Goal: Check status: Check status

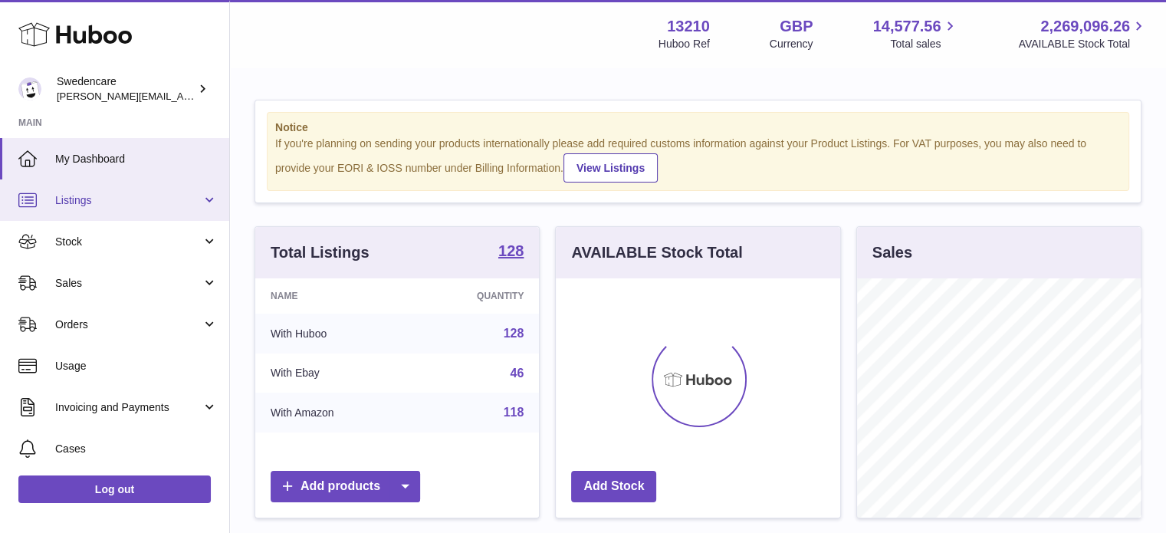
scroll to position [239, 284]
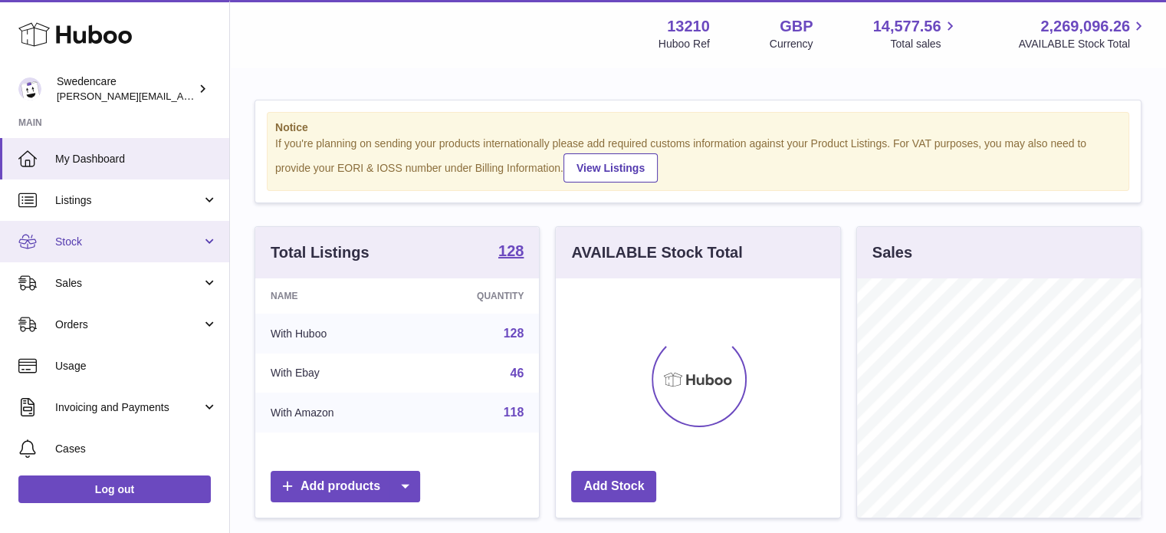
click at [100, 248] on link "Stock" at bounding box center [114, 241] width 229 height 41
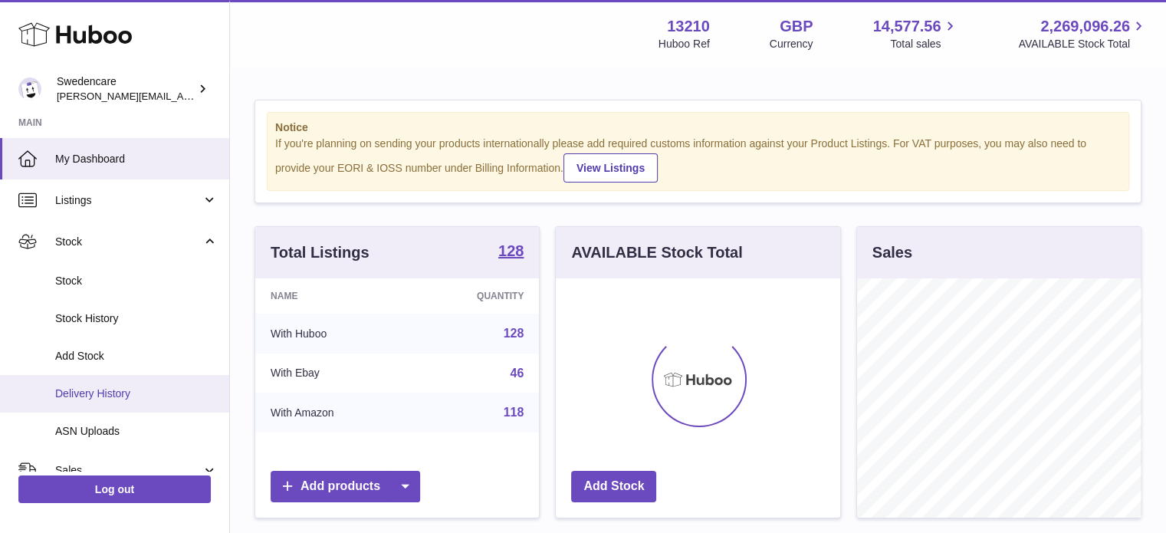
click at [123, 390] on span "Delivery History" at bounding box center [136, 393] width 163 height 15
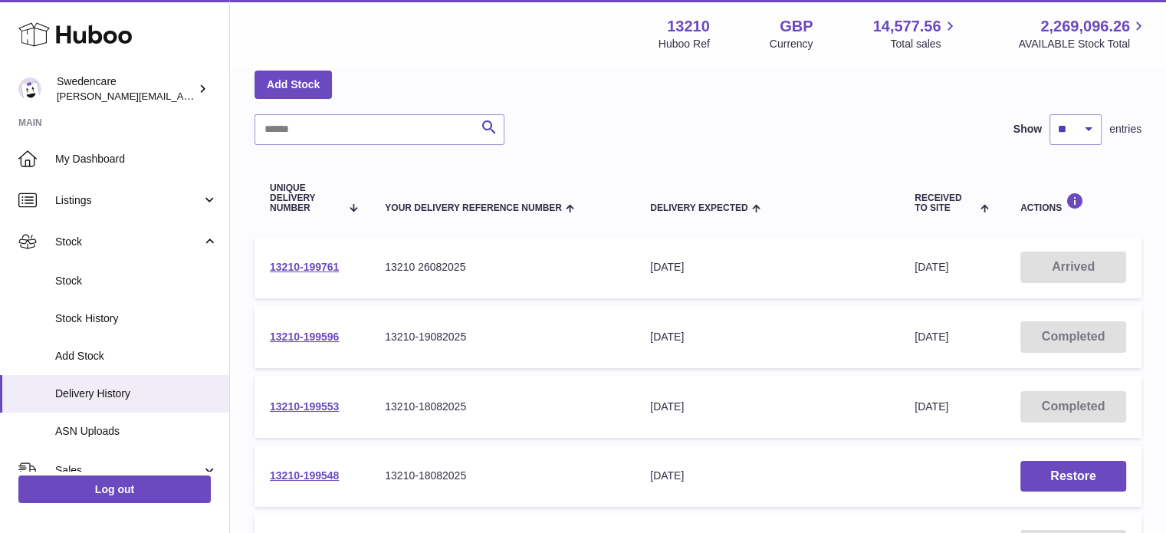
scroll to position [153, 0]
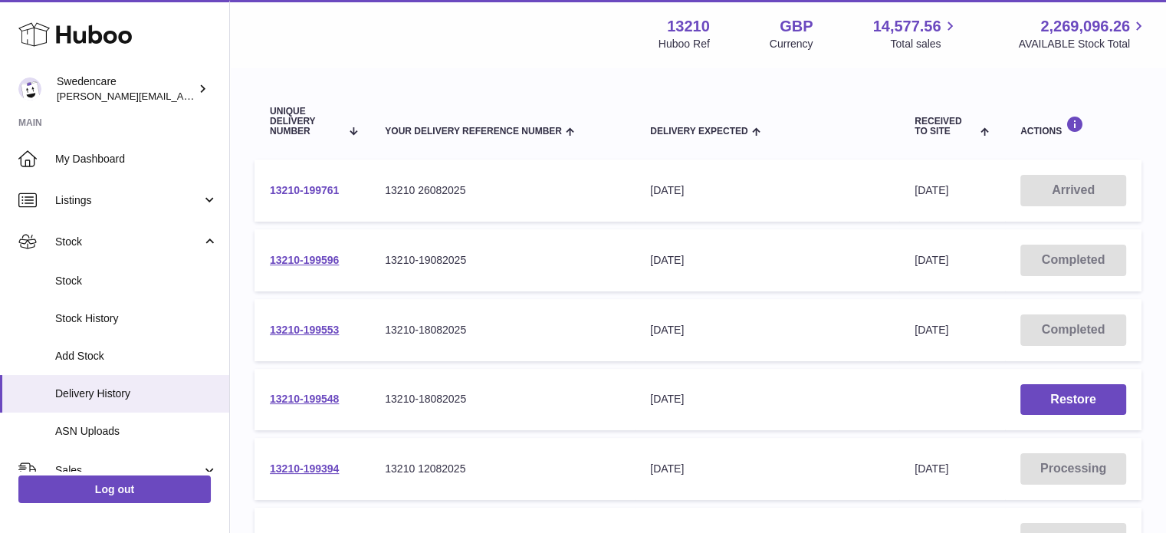
click at [317, 189] on link "13210-199761" at bounding box center [304, 190] width 69 height 12
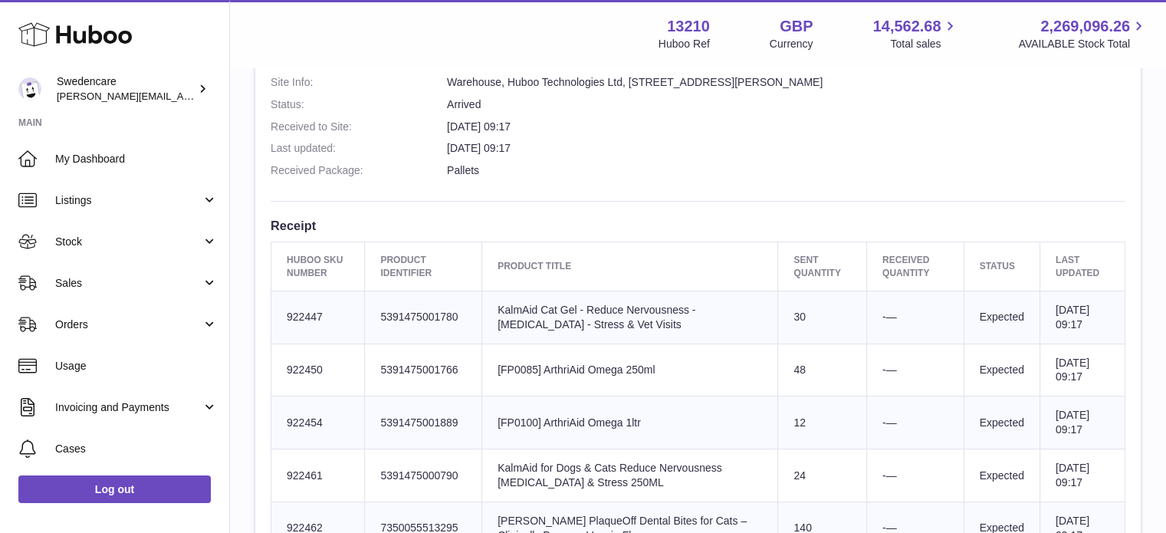
scroll to position [383, 0]
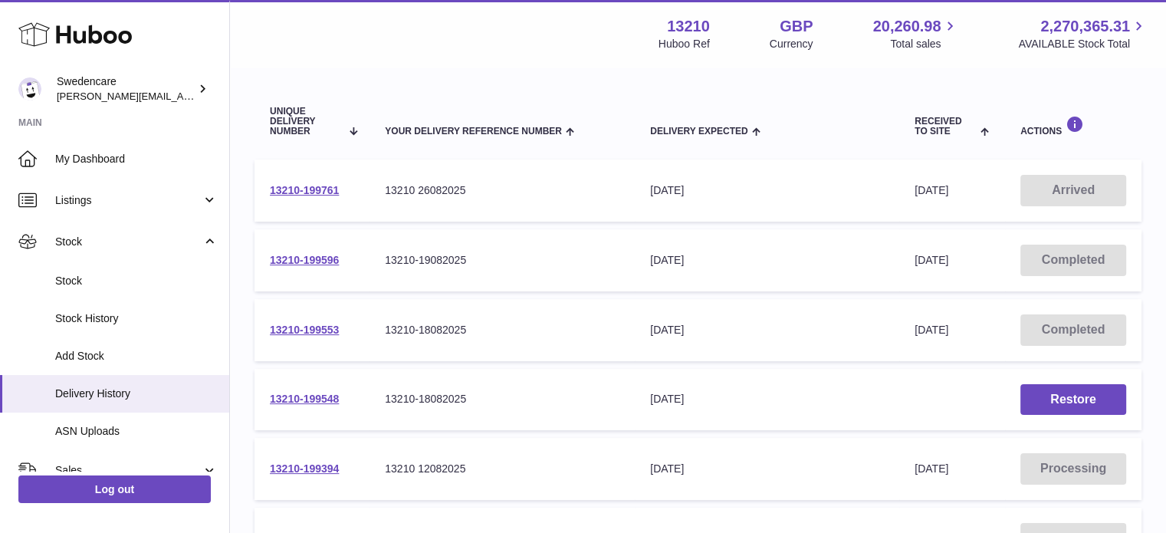
scroll to position [77, 0]
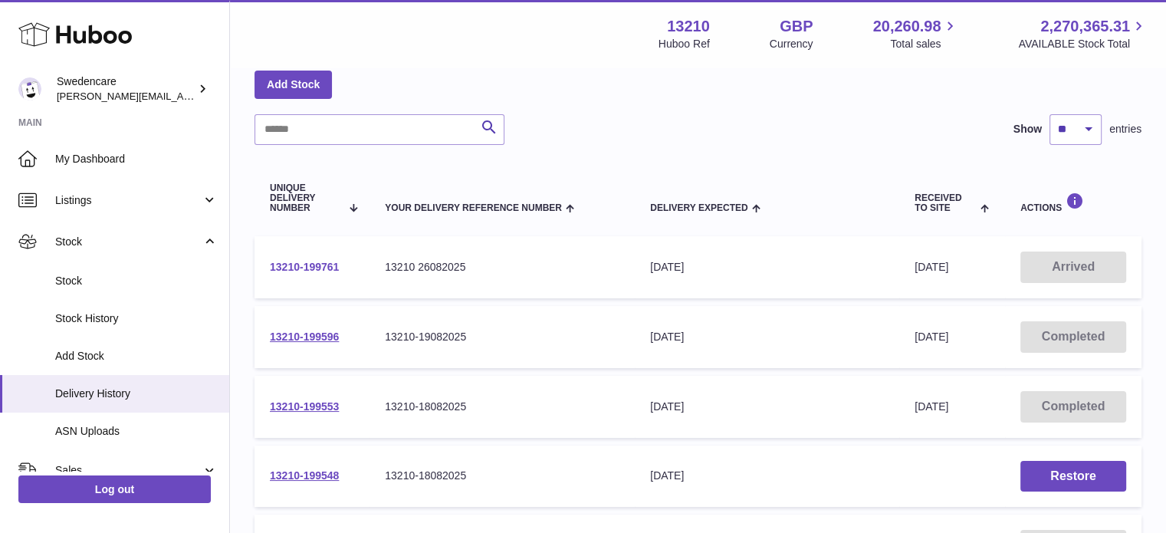
click at [314, 261] on link "13210-199761" at bounding box center [304, 267] width 69 height 12
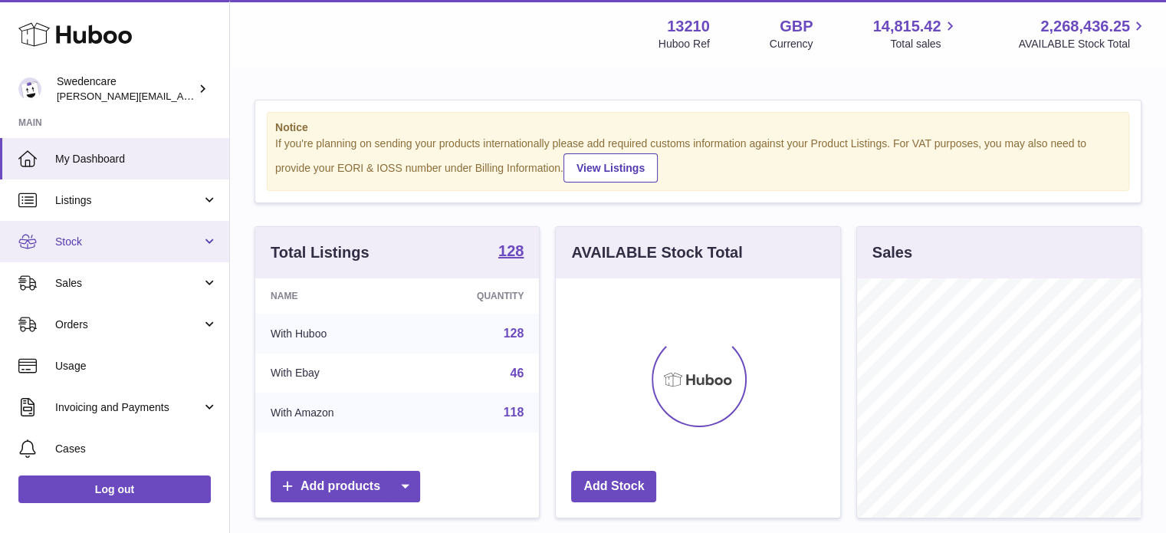
click at [127, 248] on link "Stock" at bounding box center [114, 241] width 229 height 41
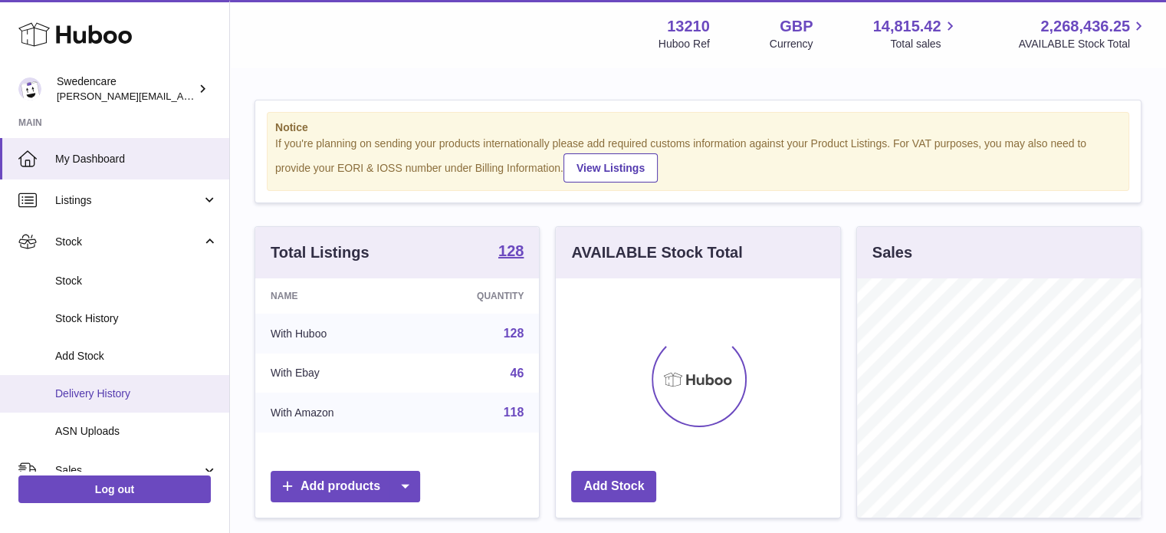
click at [98, 387] on span "Delivery History" at bounding box center [136, 393] width 163 height 15
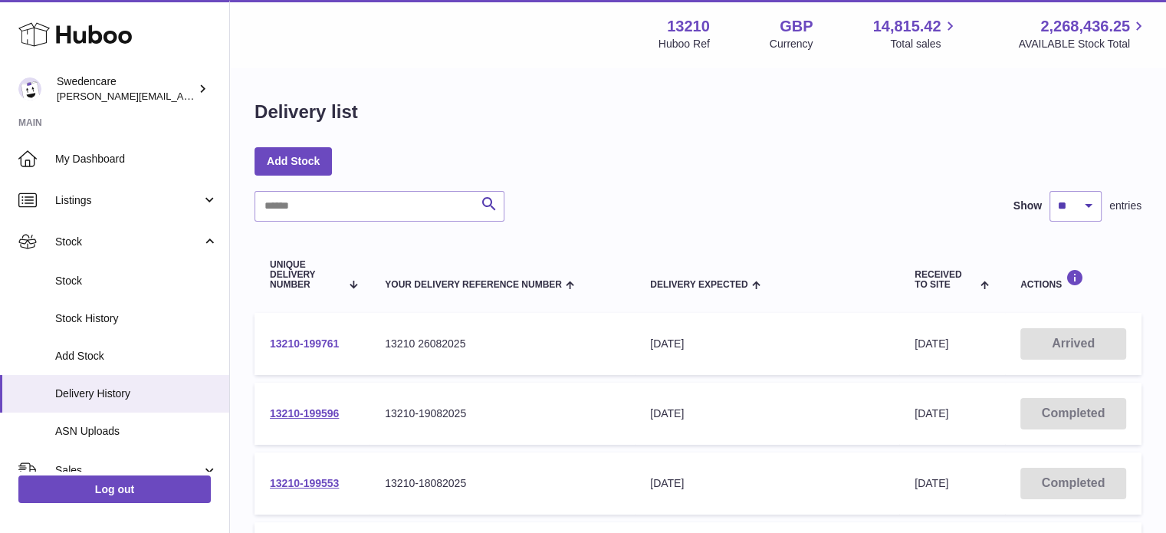
click at [325, 339] on link "13210-199761" at bounding box center [304, 343] width 69 height 12
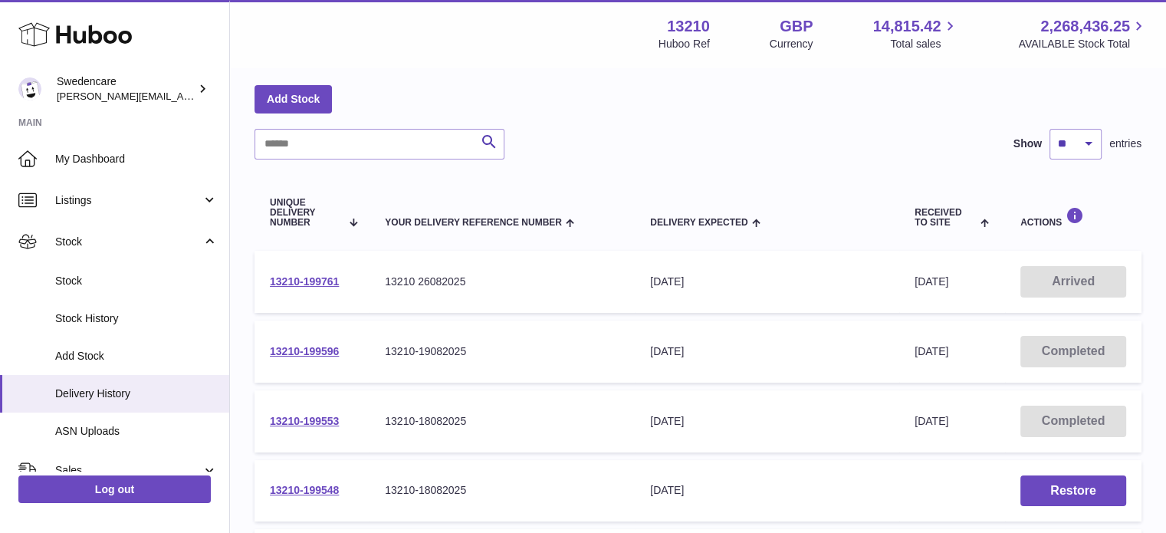
scroll to position [153, 0]
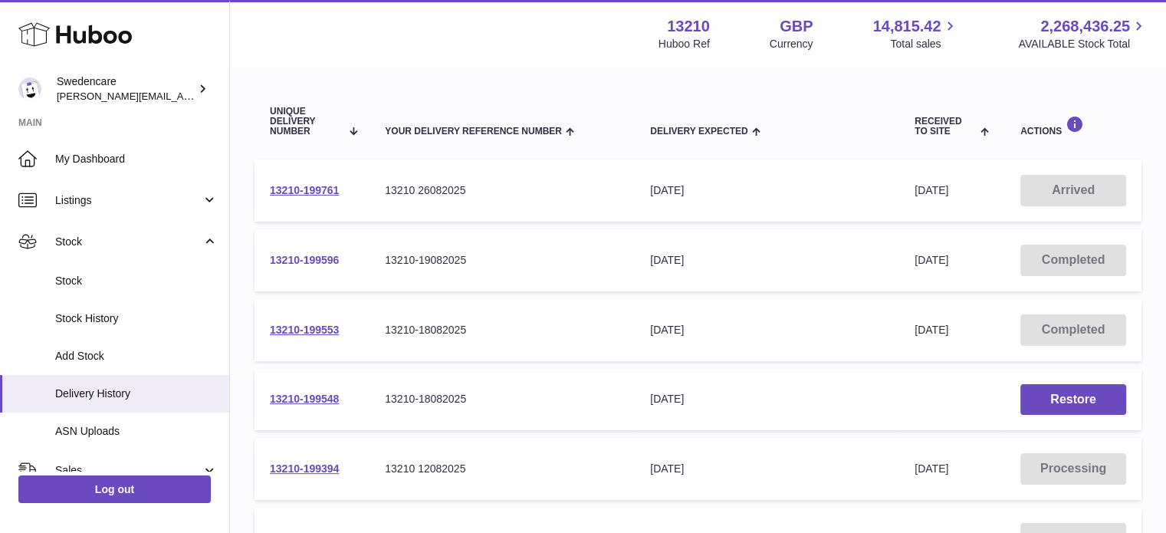
click at [312, 257] on link "13210-199596" at bounding box center [304, 260] width 69 height 12
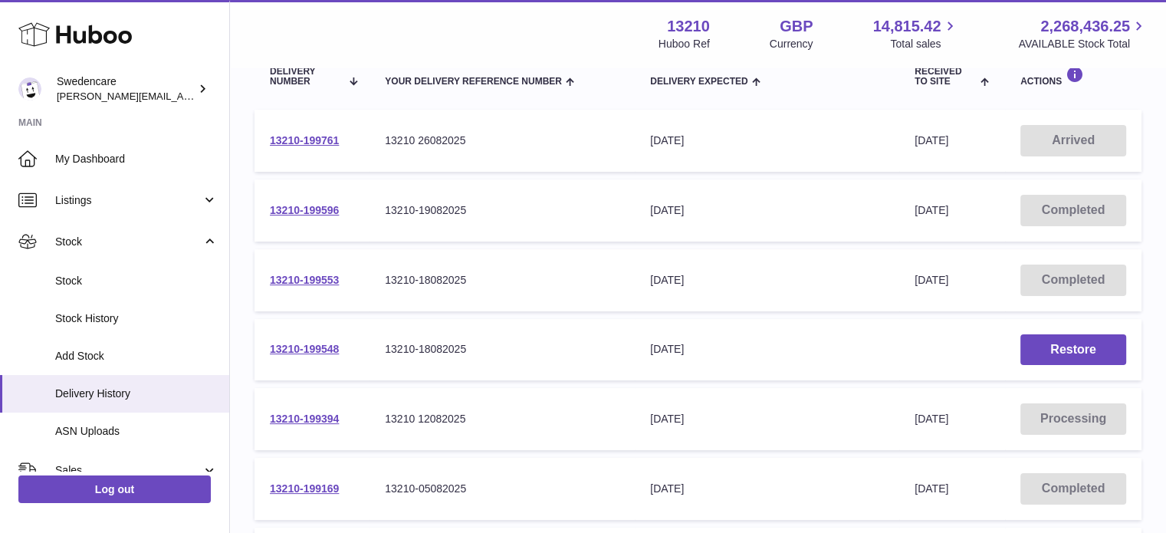
scroll to position [230, 0]
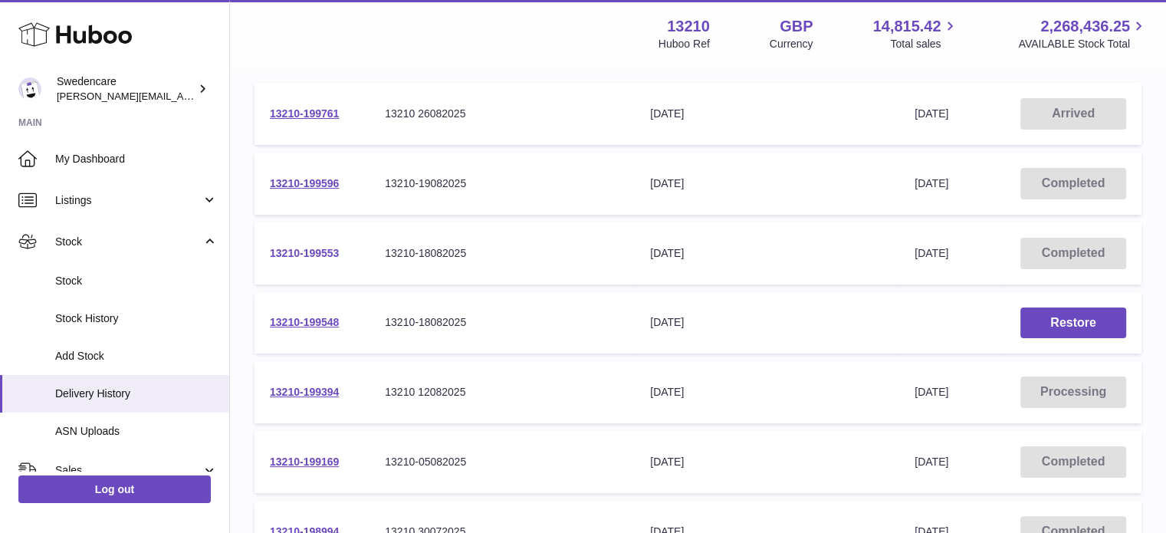
click at [307, 254] on link "13210-199553" at bounding box center [304, 253] width 69 height 12
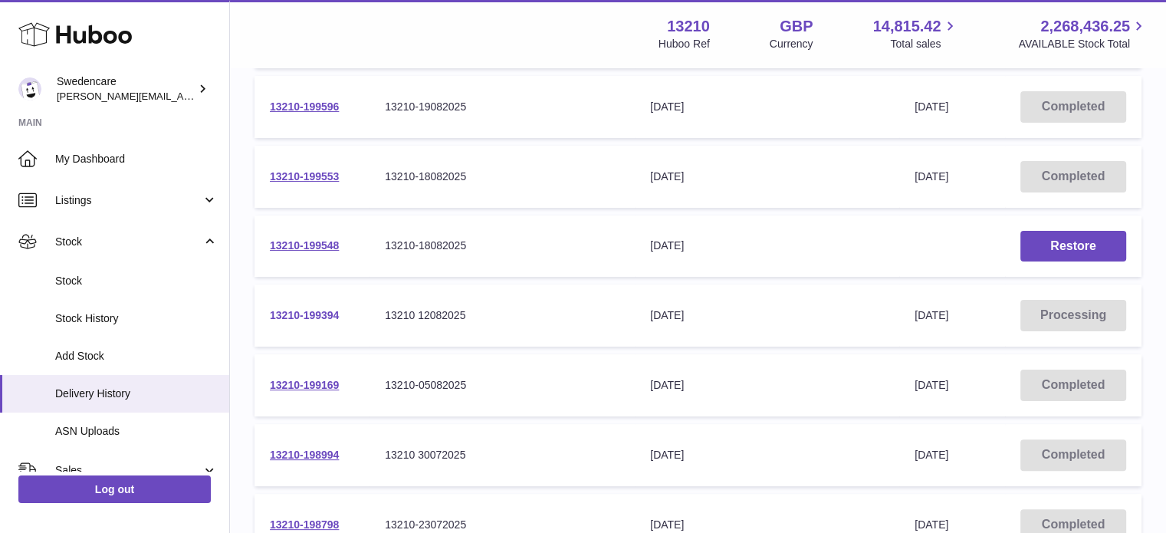
click at [314, 310] on link "13210-199394" at bounding box center [304, 315] width 69 height 12
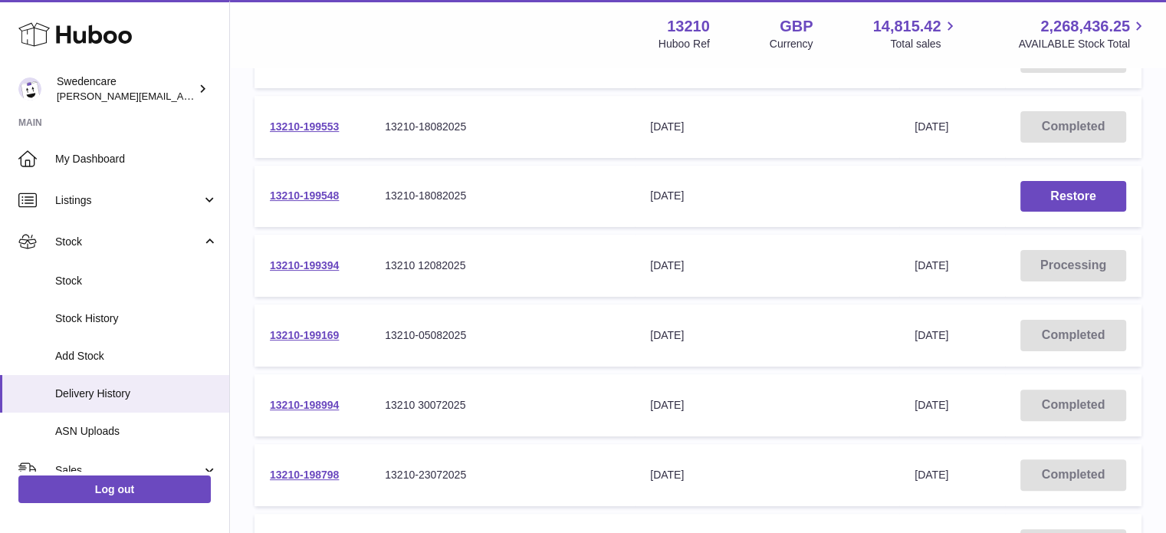
scroll to position [383, 0]
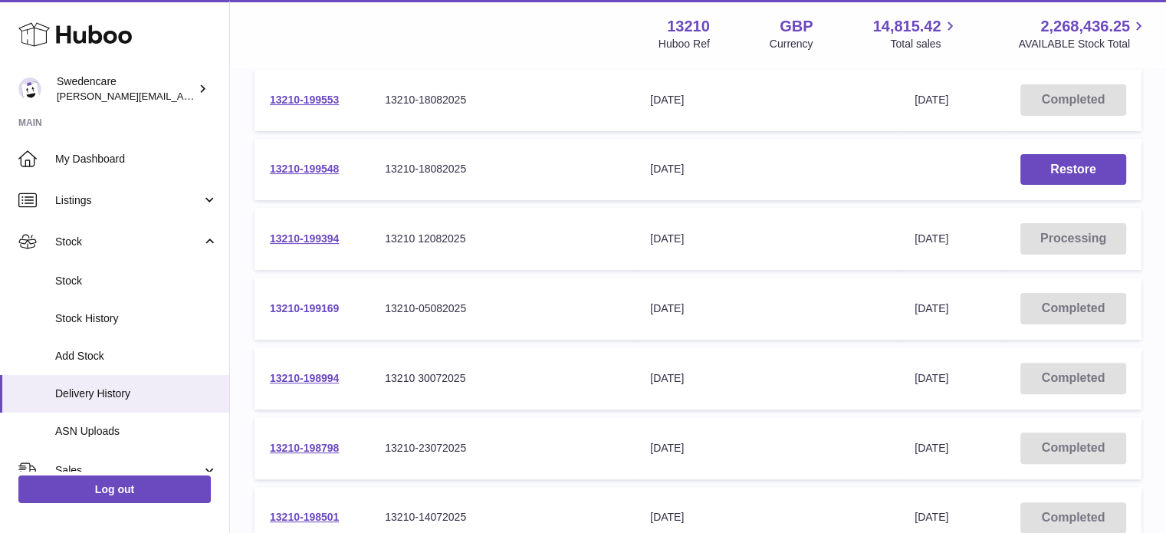
click at [317, 310] on link "13210-199169" at bounding box center [304, 308] width 69 height 12
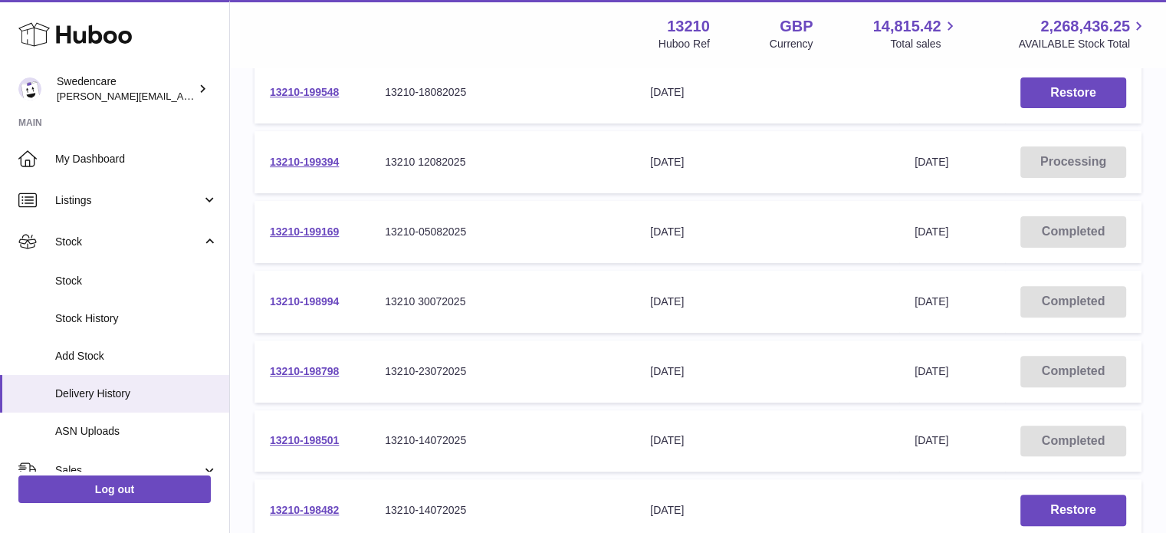
click at [311, 301] on link "13210-198994" at bounding box center [304, 301] width 69 height 12
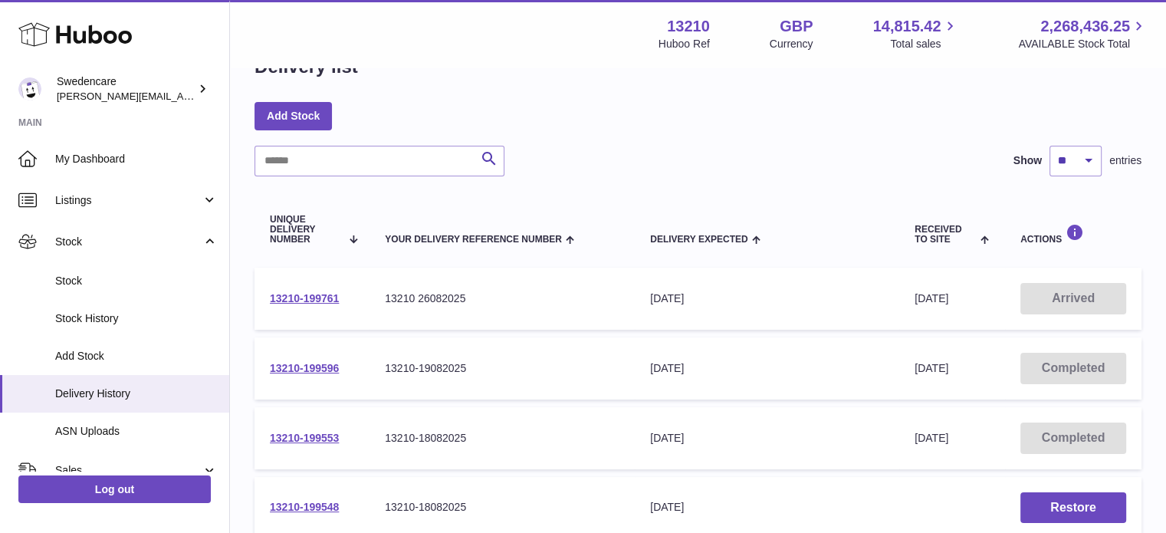
scroll to position [0, 0]
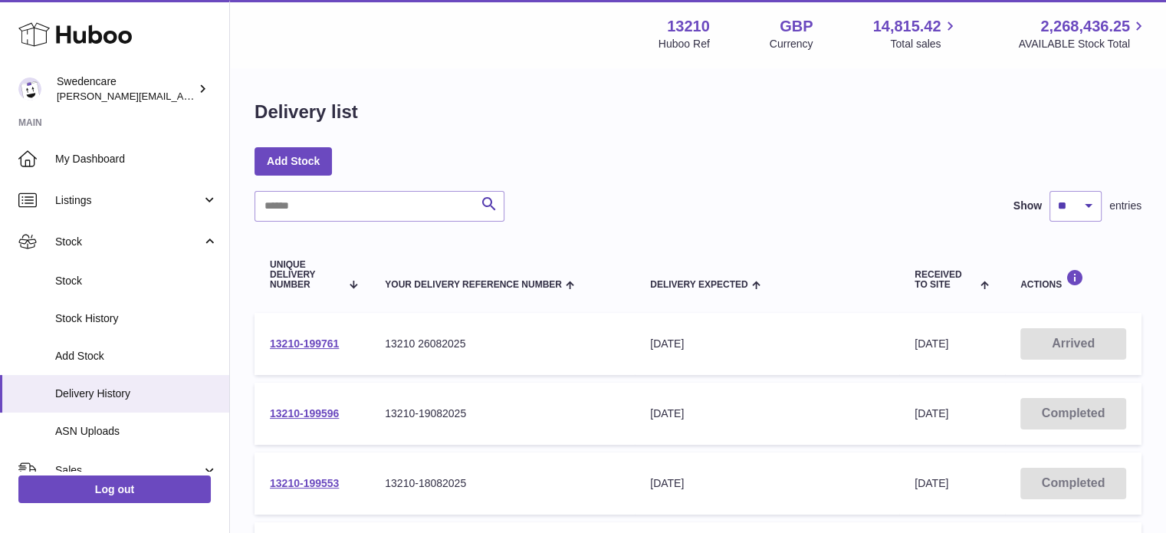
click at [48, 41] on icon at bounding box center [74, 34] width 113 height 31
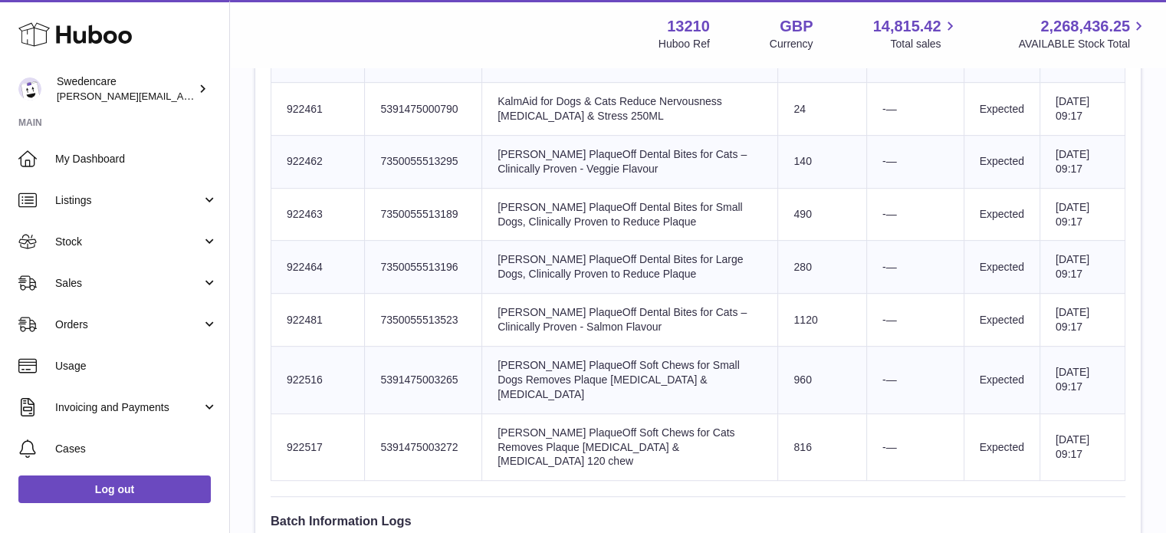
scroll to position [843, 0]
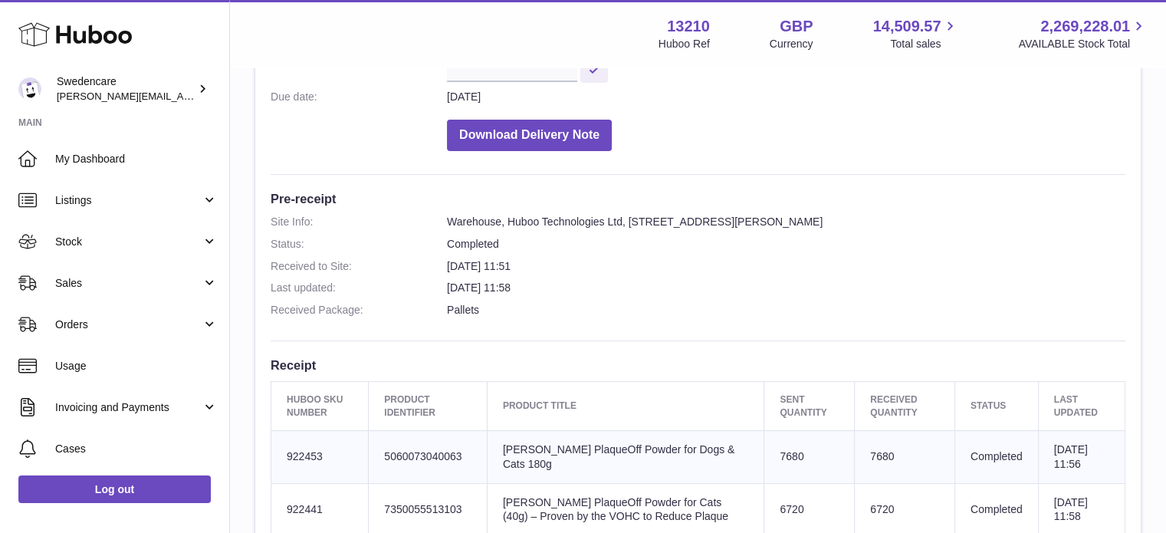
scroll to position [383, 0]
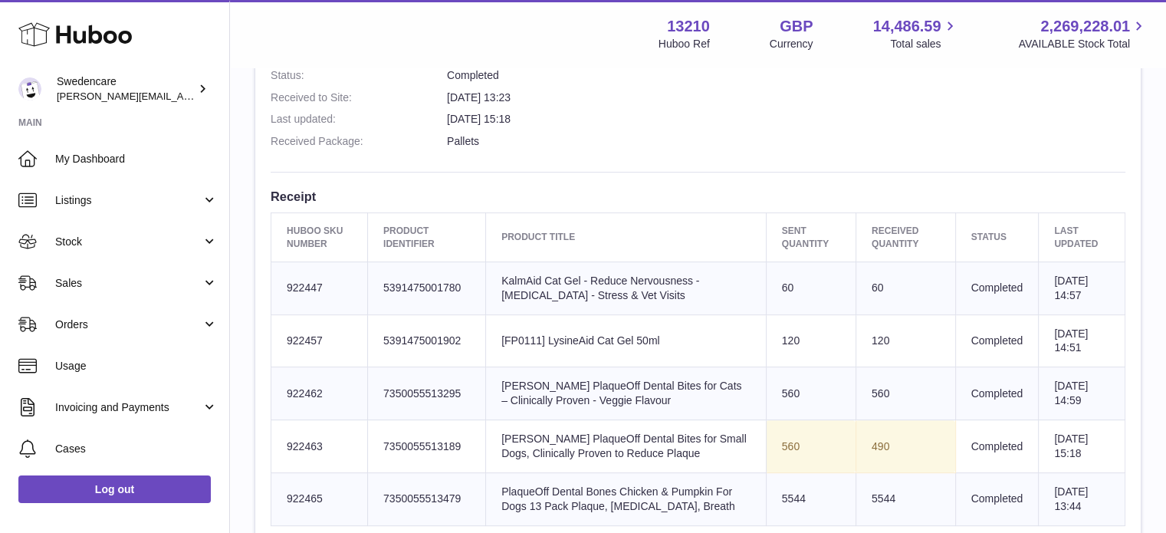
scroll to position [537, 0]
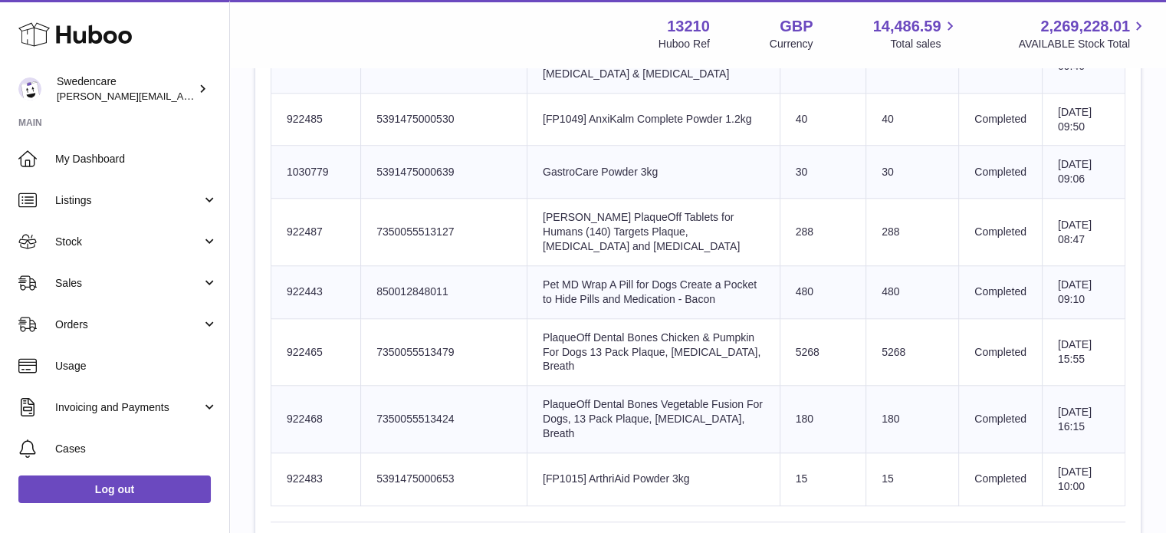
scroll to position [1380, 0]
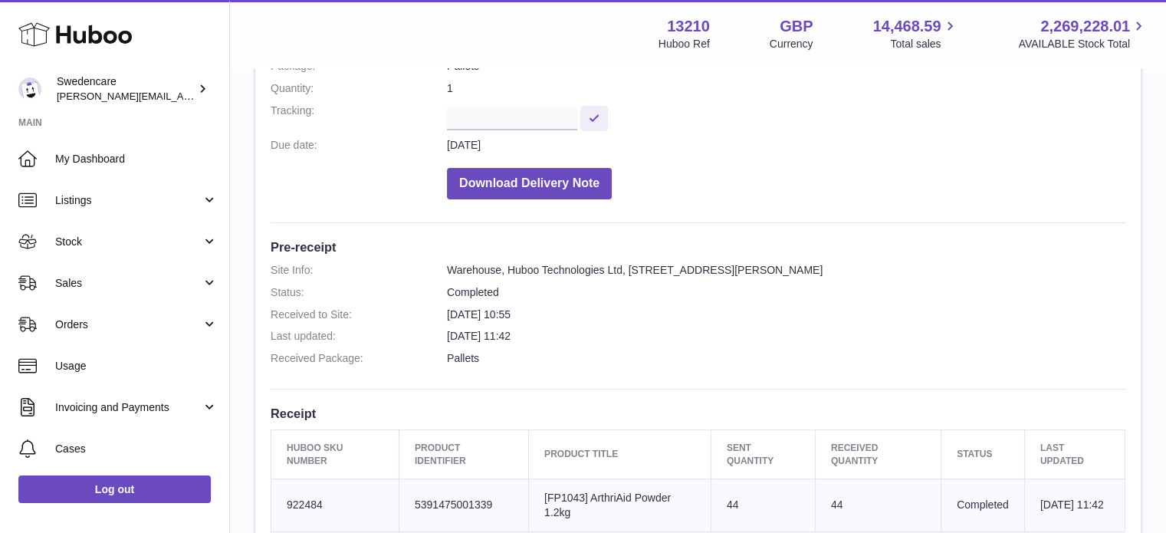
scroll to position [383, 0]
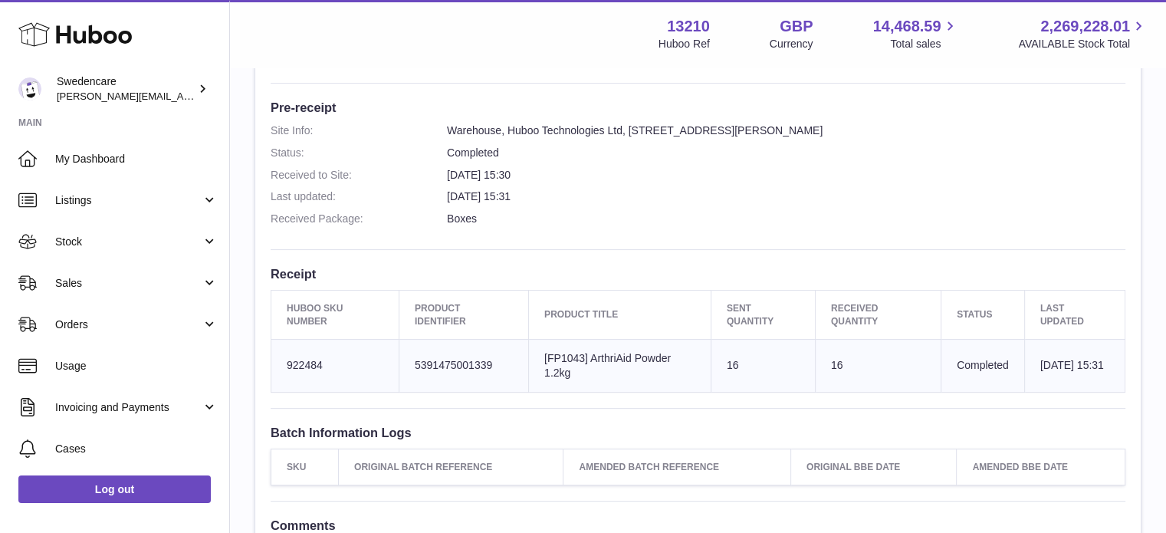
scroll to position [383, 0]
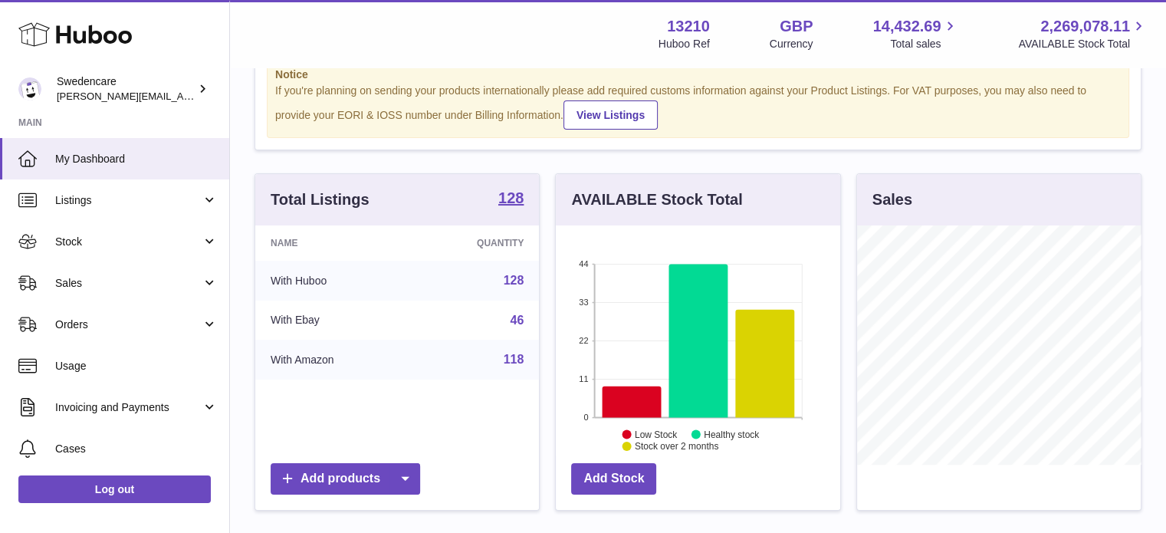
scroll to position [77, 0]
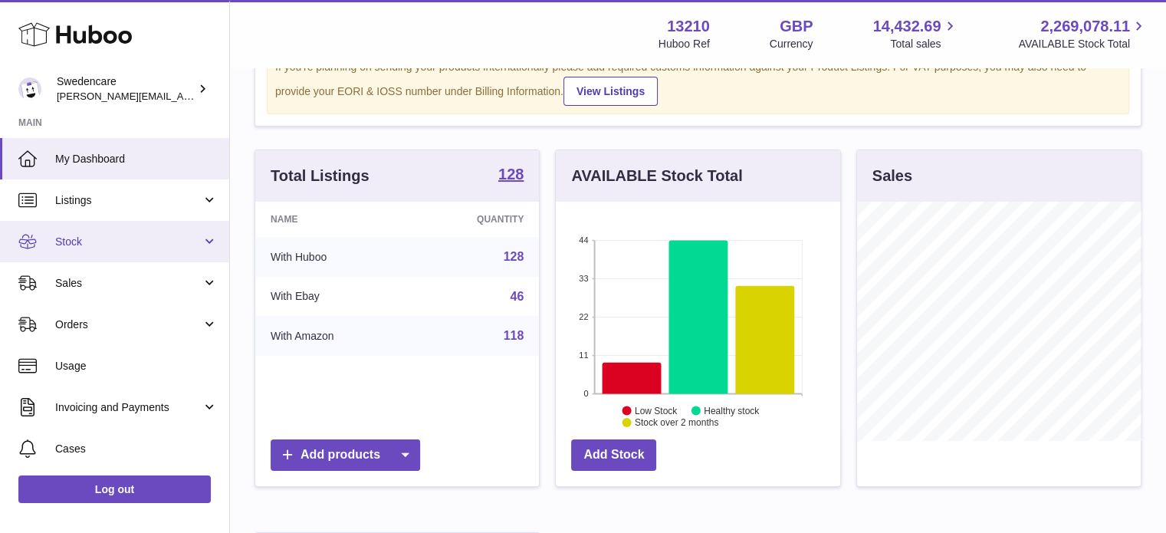
click at [88, 237] on span "Stock" at bounding box center [128, 242] width 146 height 15
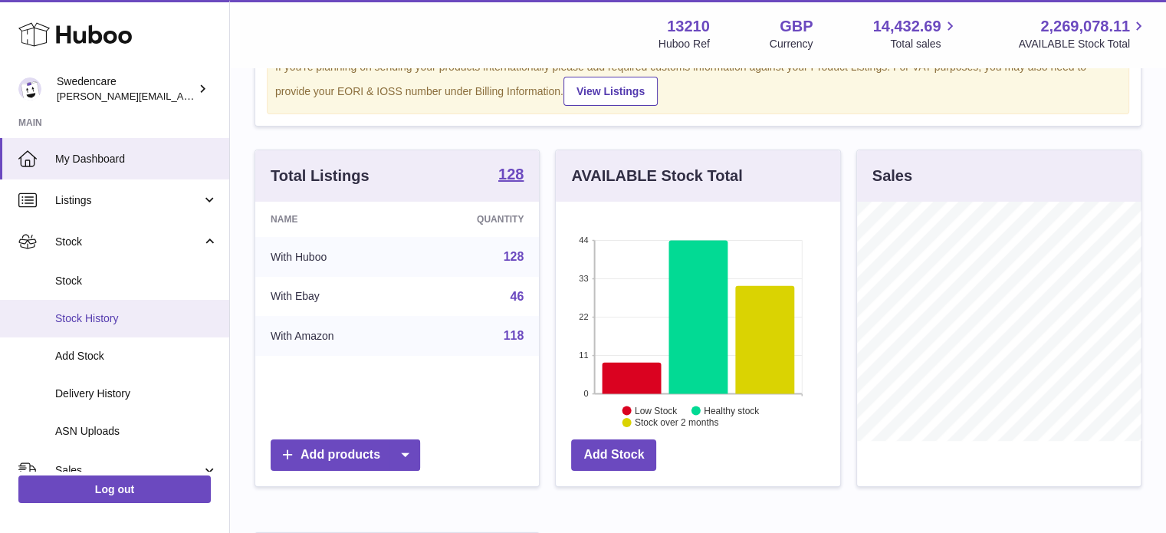
click at [109, 309] on link "Stock History" at bounding box center [114, 319] width 229 height 38
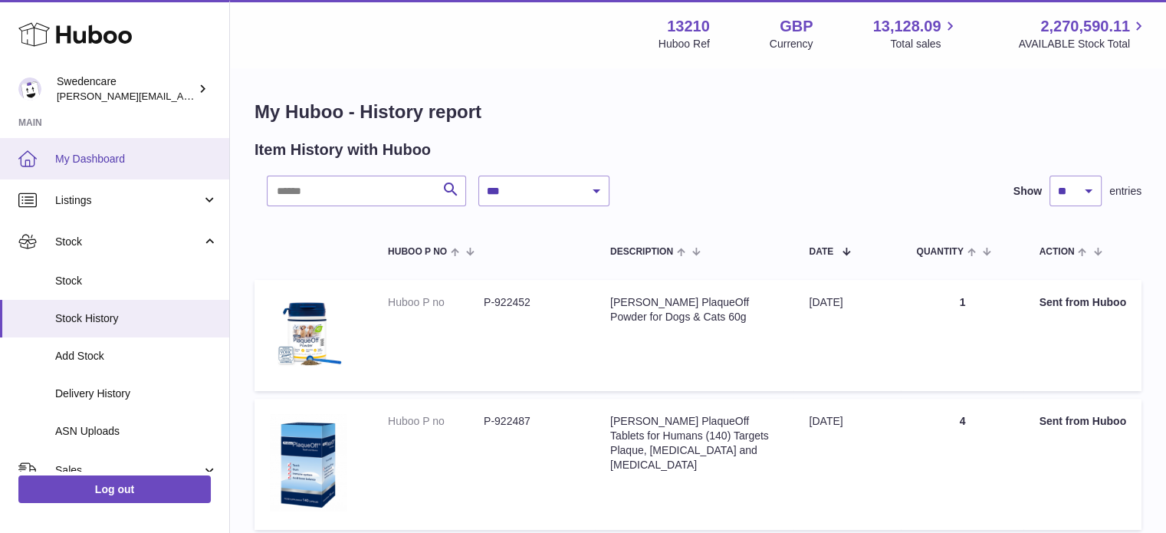
click at [104, 156] on span "My Dashboard" at bounding box center [136, 159] width 163 height 15
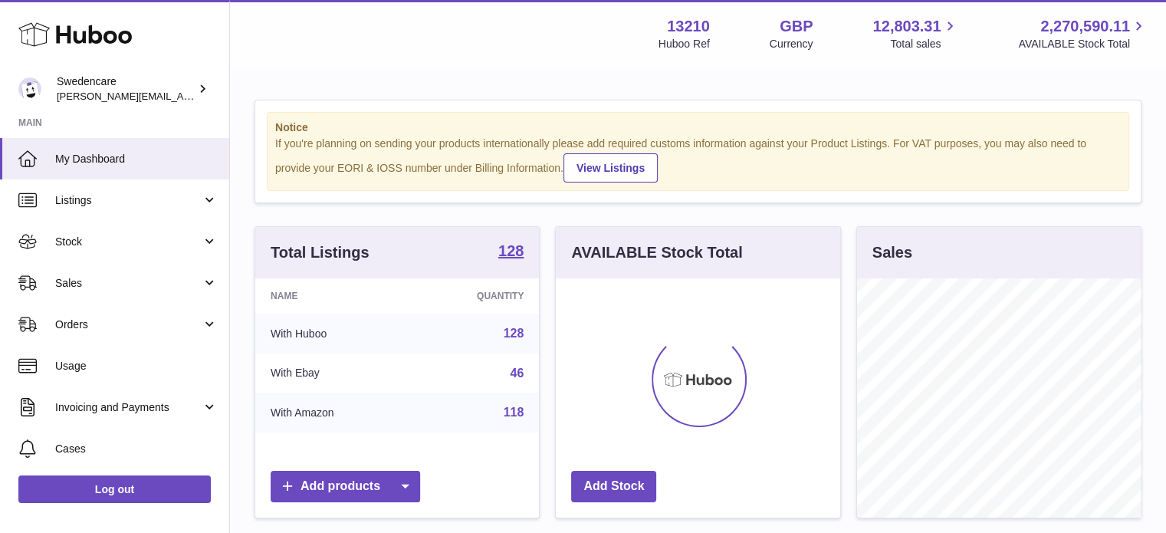
scroll to position [239, 284]
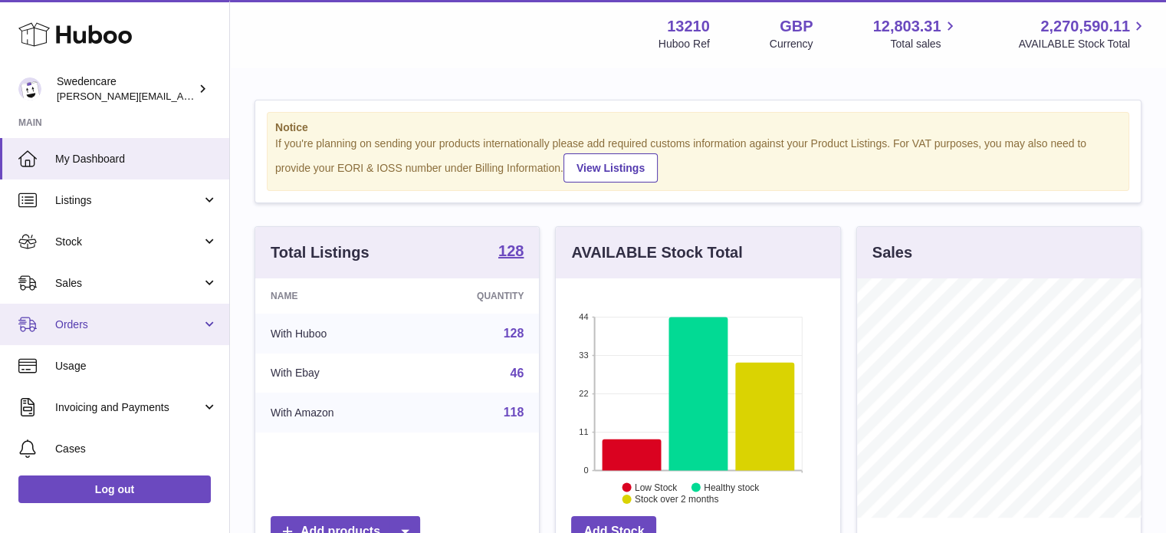
click at [126, 315] on link "Orders" at bounding box center [114, 324] width 229 height 41
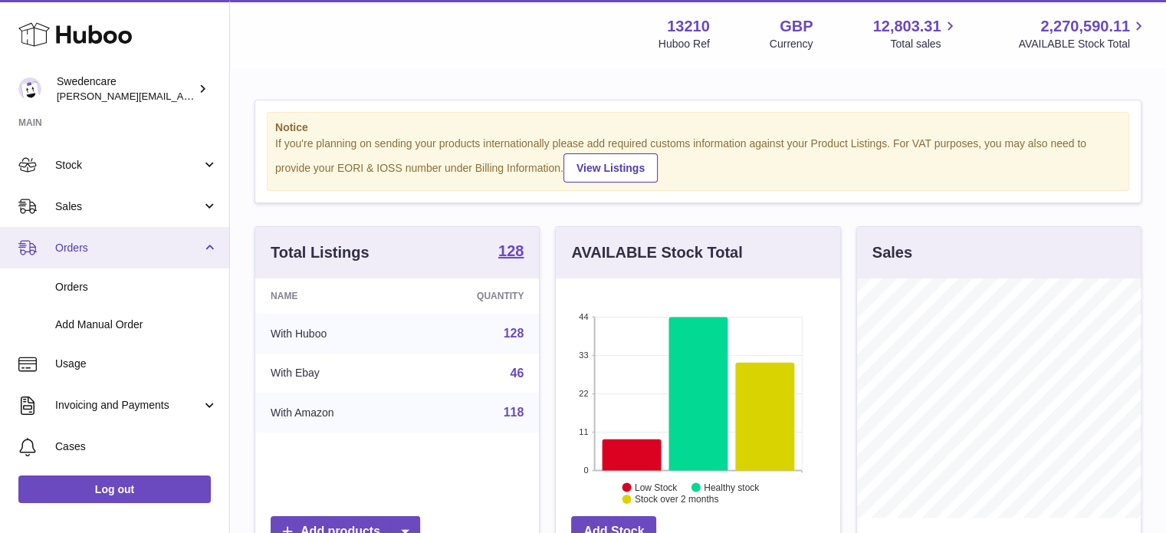
click at [112, 243] on span "Orders" at bounding box center [128, 248] width 146 height 15
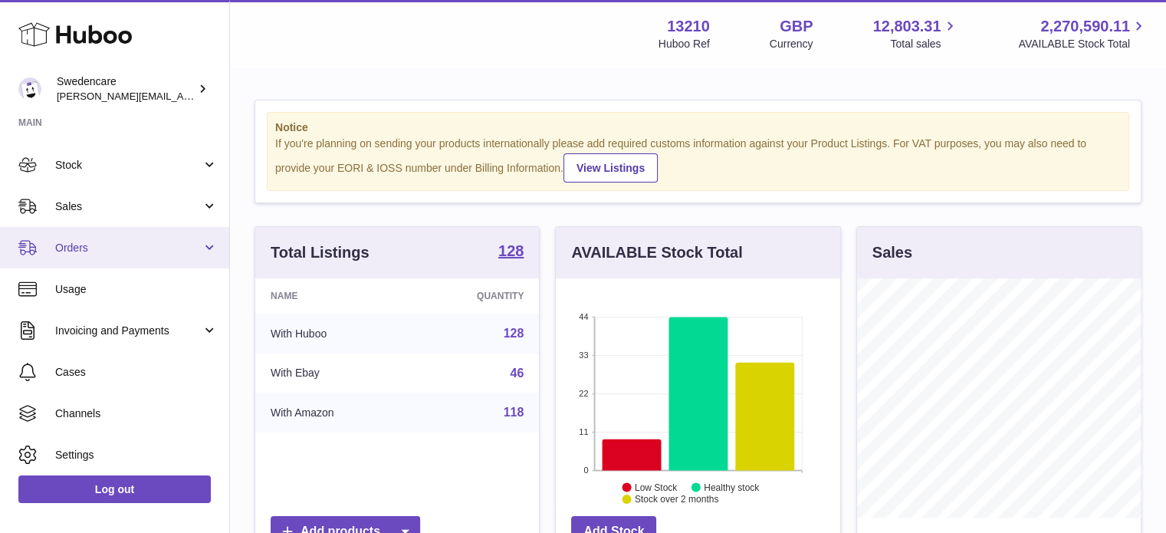
scroll to position [0, 0]
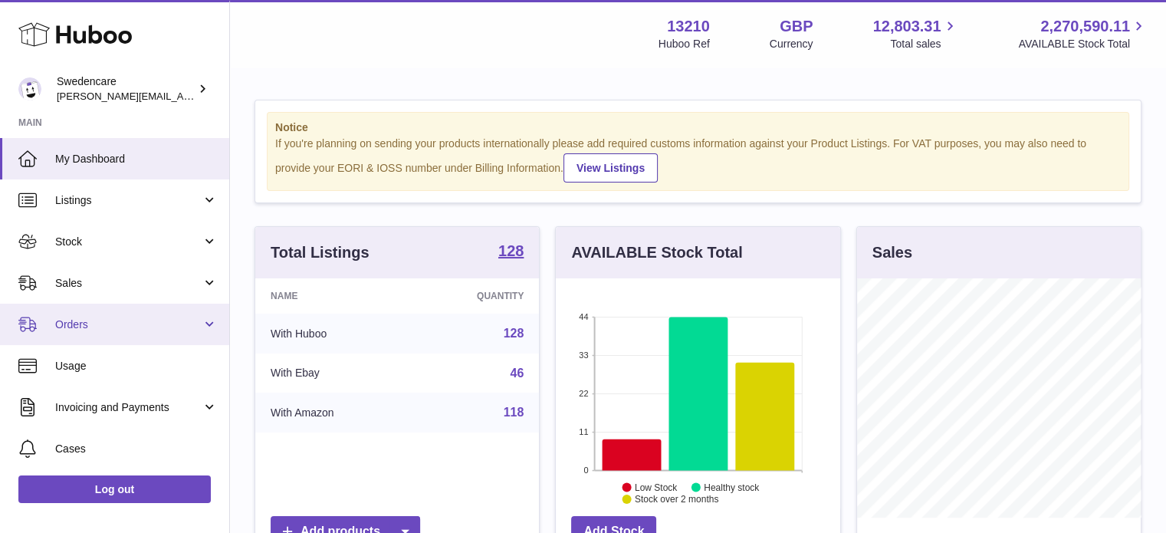
click at [112, 243] on span "Stock" at bounding box center [128, 242] width 146 height 15
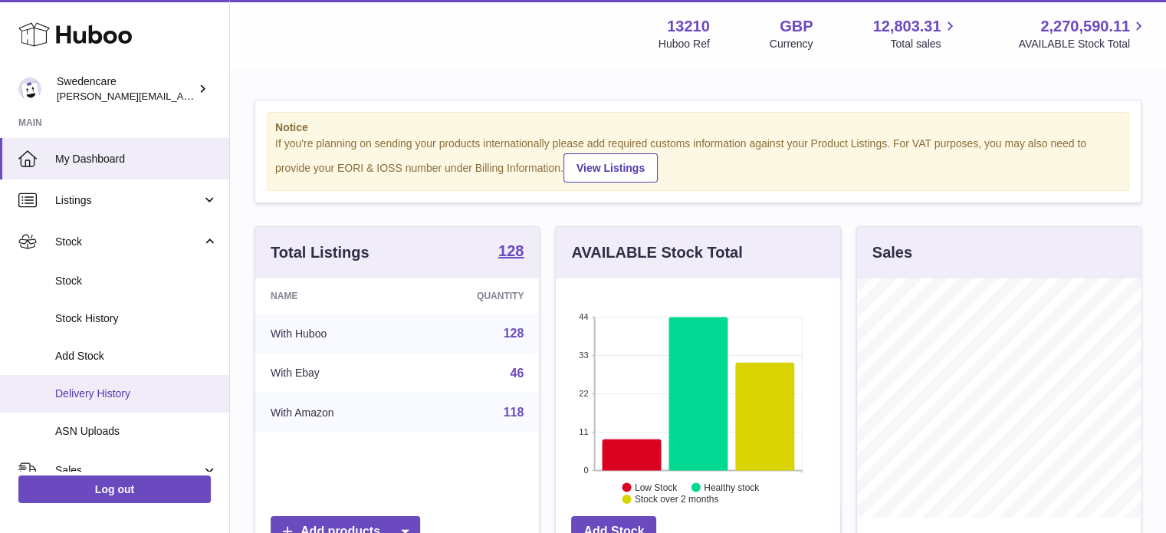
click at [92, 392] on span "Delivery History" at bounding box center [136, 393] width 163 height 15
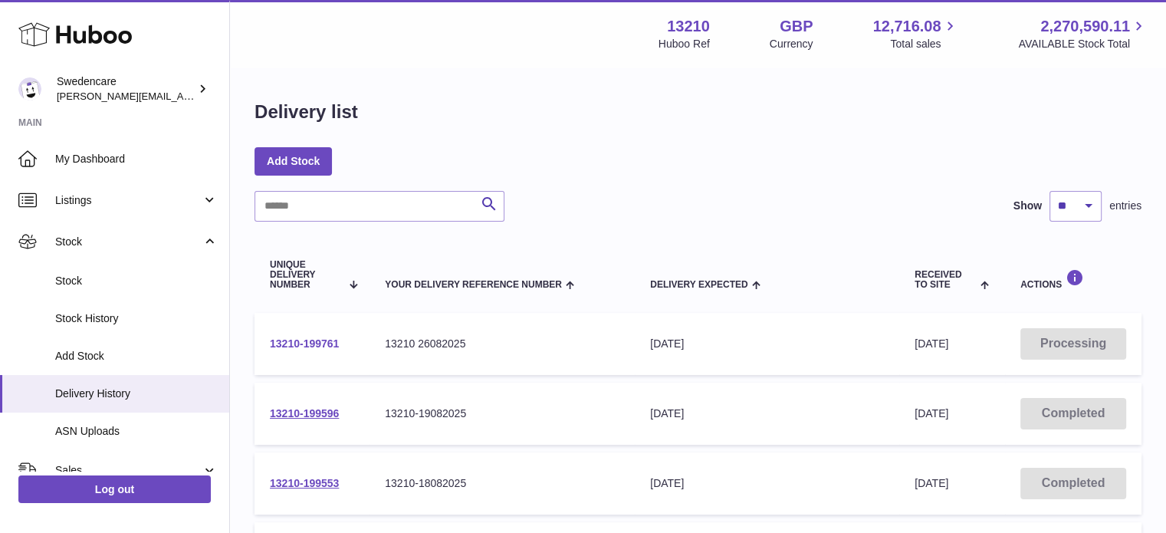
click at [302, 344] on link "13210-199761" at bounding box center [304, 343] width 69 height 12
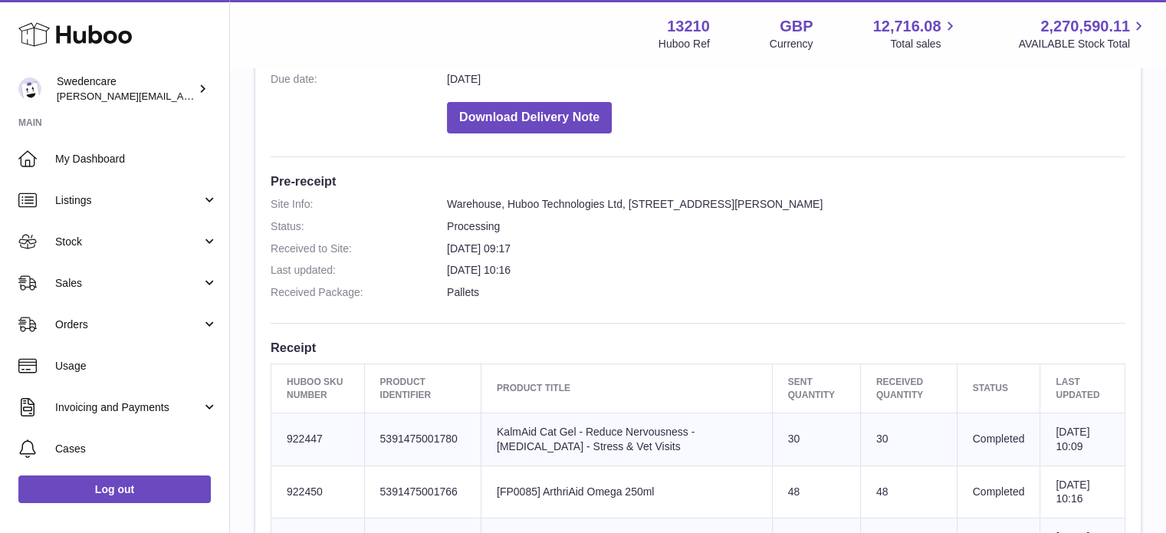
scroll to position [230, 0]
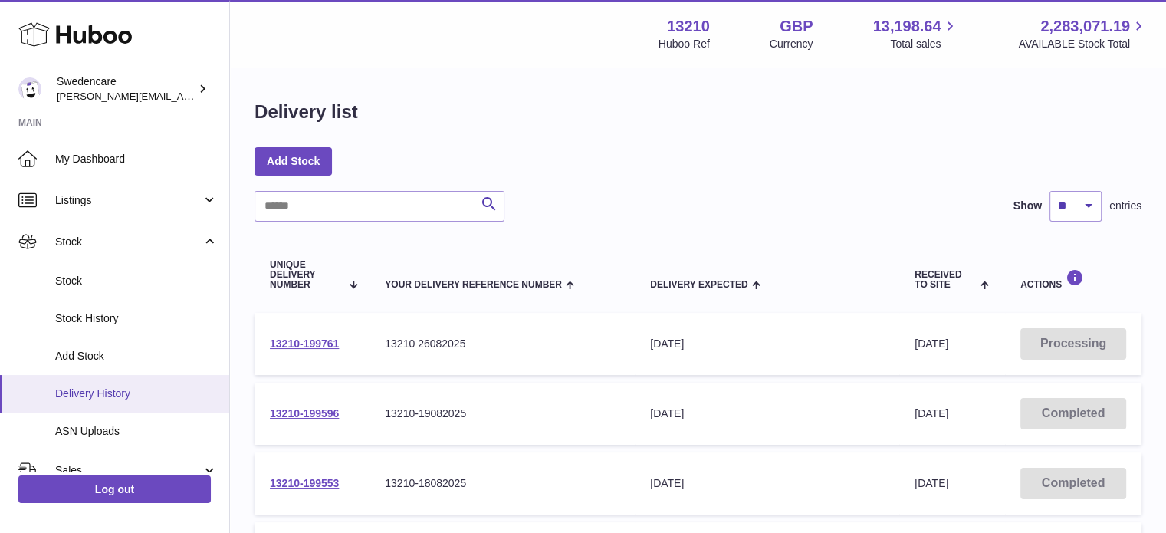
click at [100, 387] on span "Delivery History" at bounding box center [136, 393] width 163 height 15
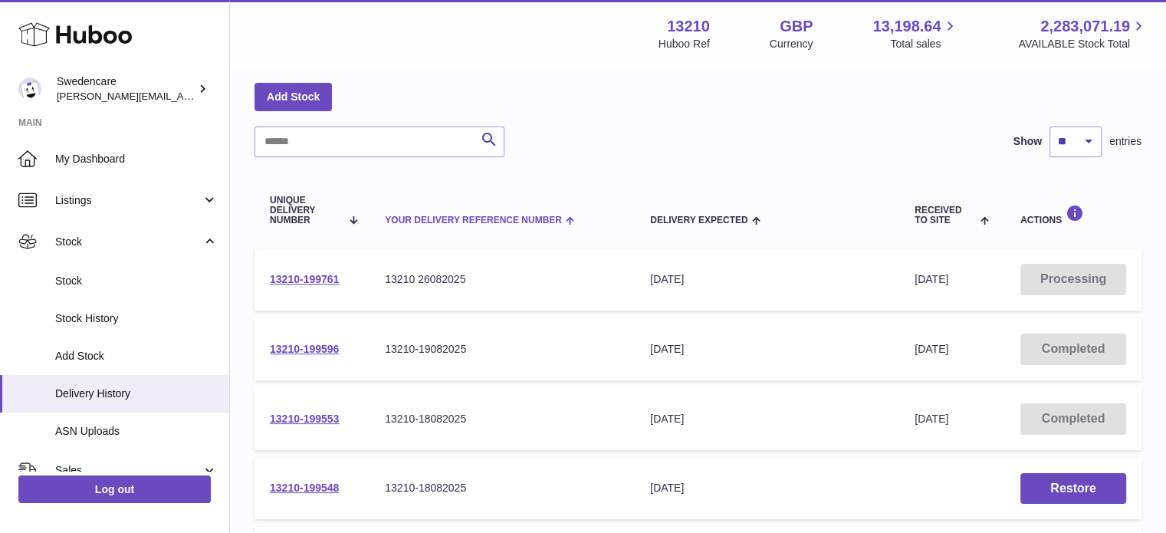
scroll to position [153, 0]
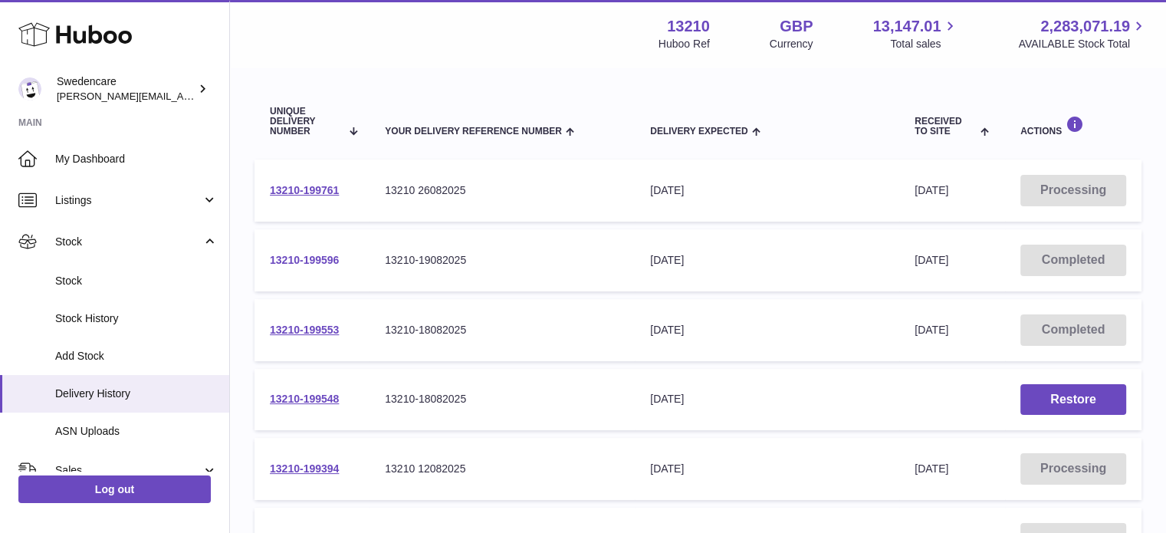
click at [291, 260] on link "13210-199596" at bounding box center [304, 260] width 69 height 12
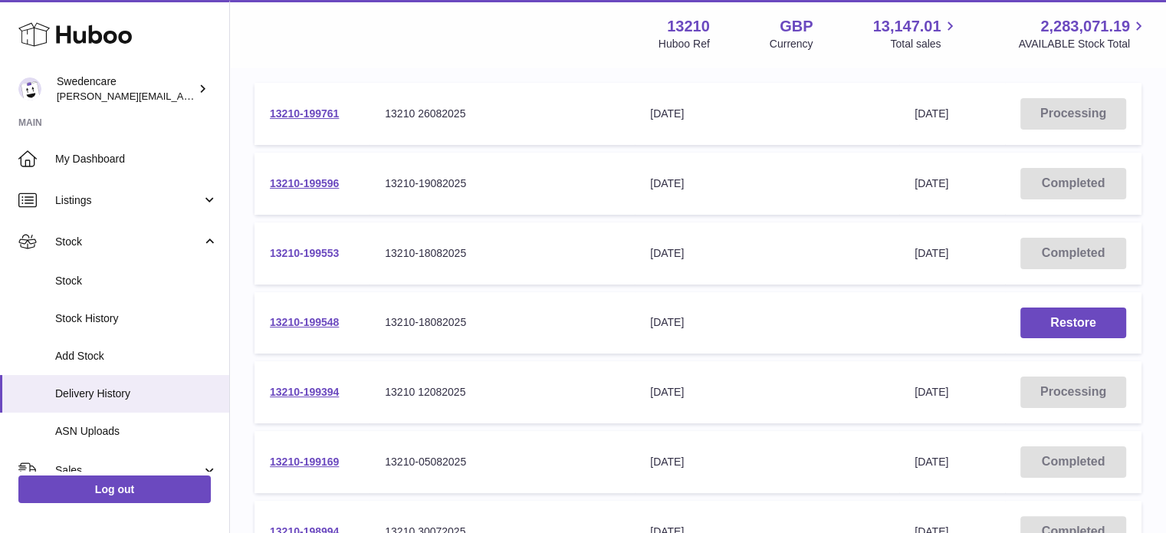
click at [307, 255] on link "13210-199553" at bounding box center [304, 253] width 69 height 12
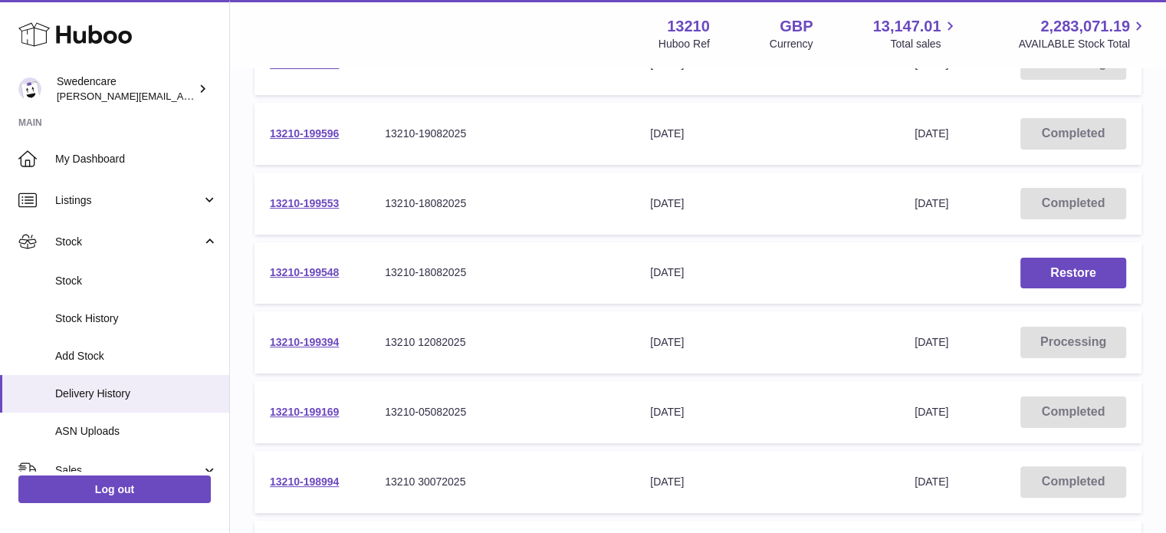
scroll to position [307, 0]
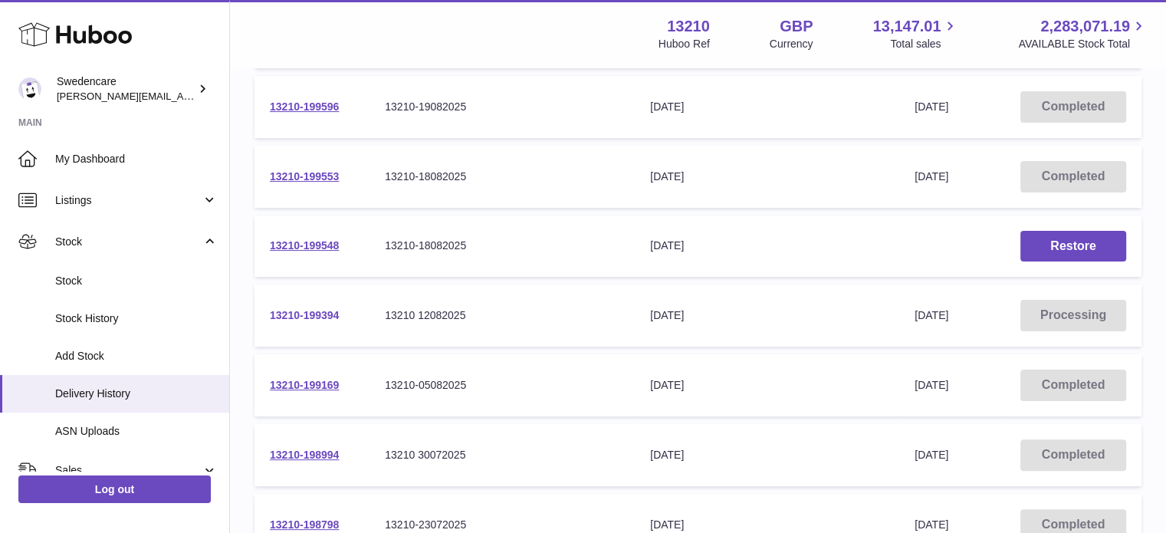
click at [284, 309] on link "13210-199394" at bounding box center [304, 315] width 69 height 12
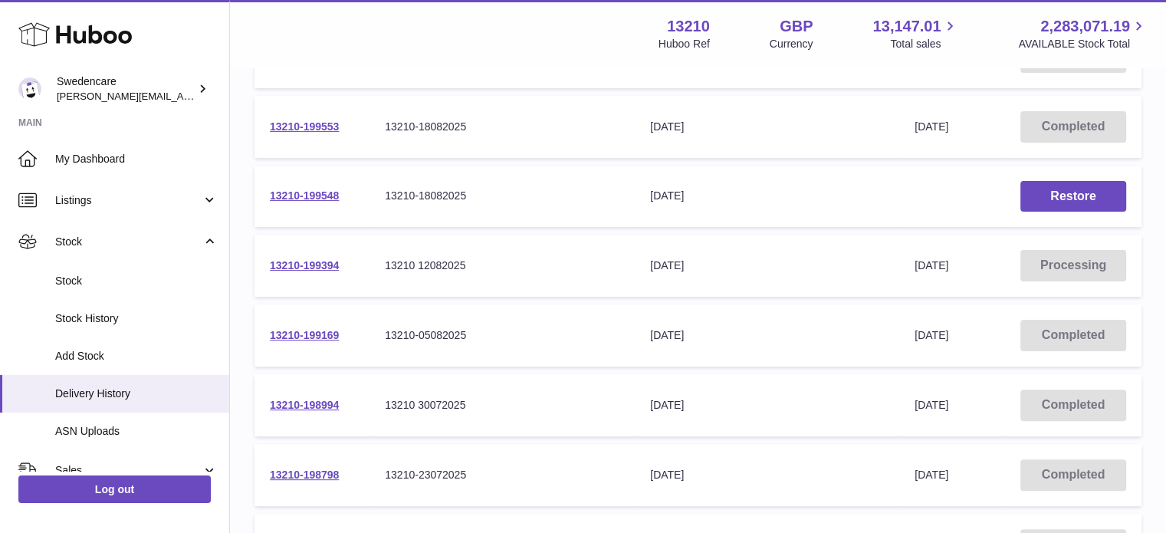
scroll to position [383, 0]
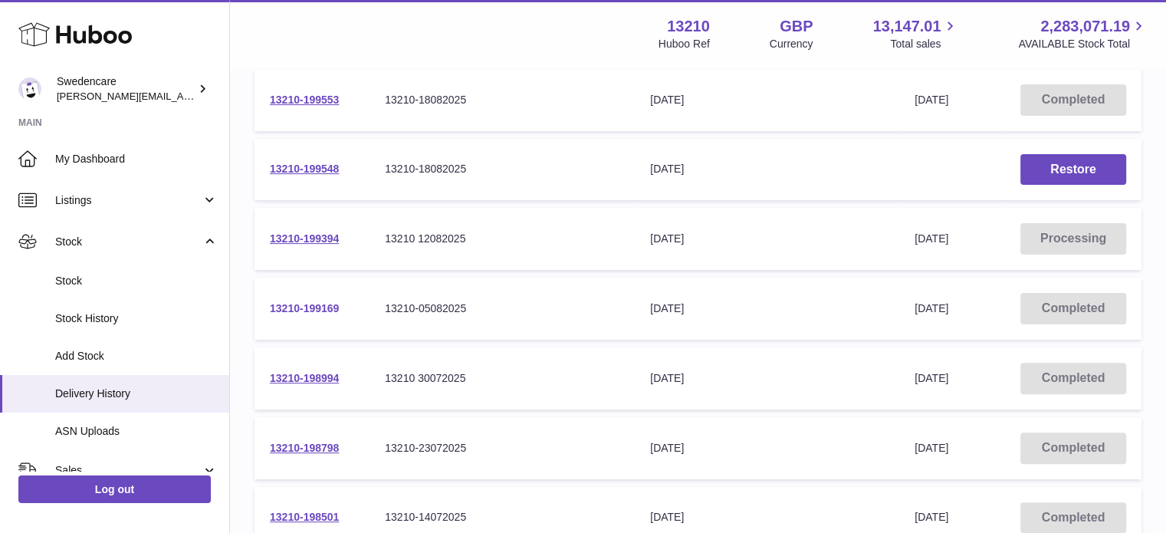
click at [313, 304] on link "13210-199169" at bounding box center [304, 308] width 69 height 12
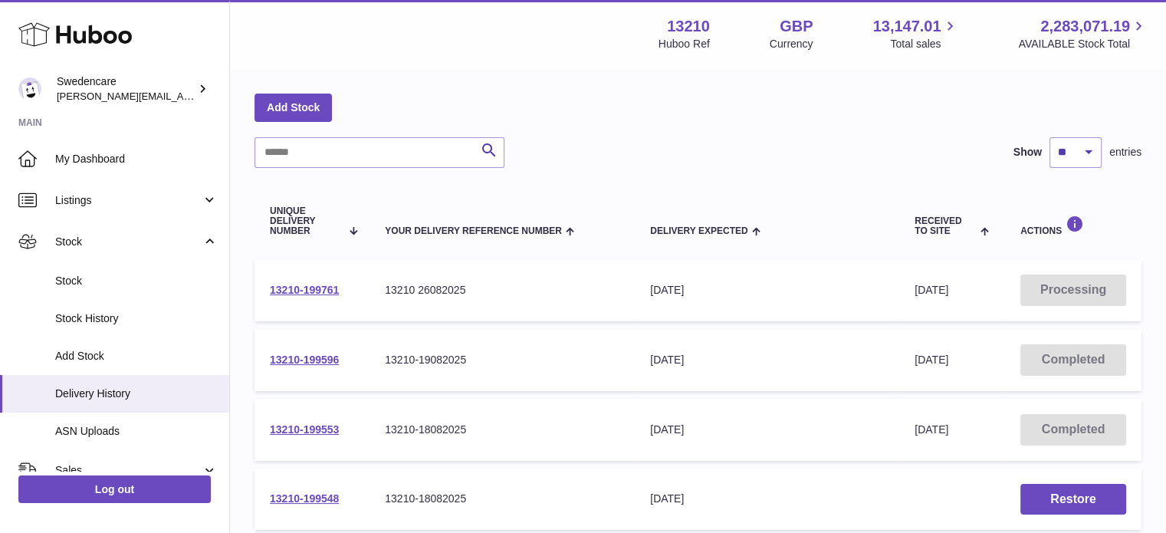
scroll to position [77, 0]
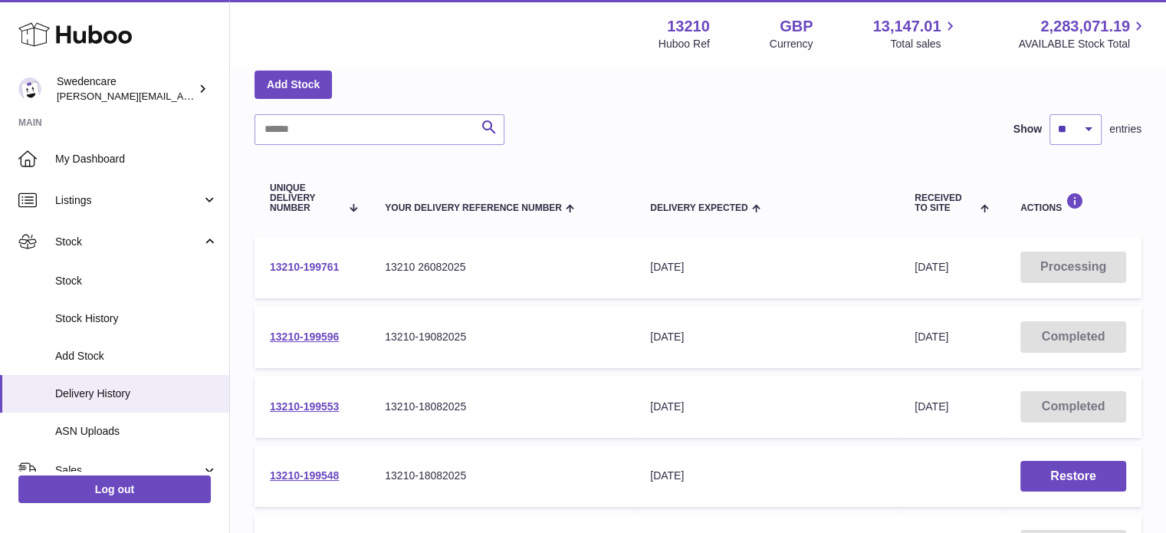
click at [307, 262] on link "13210-199761" at bounding box center [304, 267] width 69 height 12
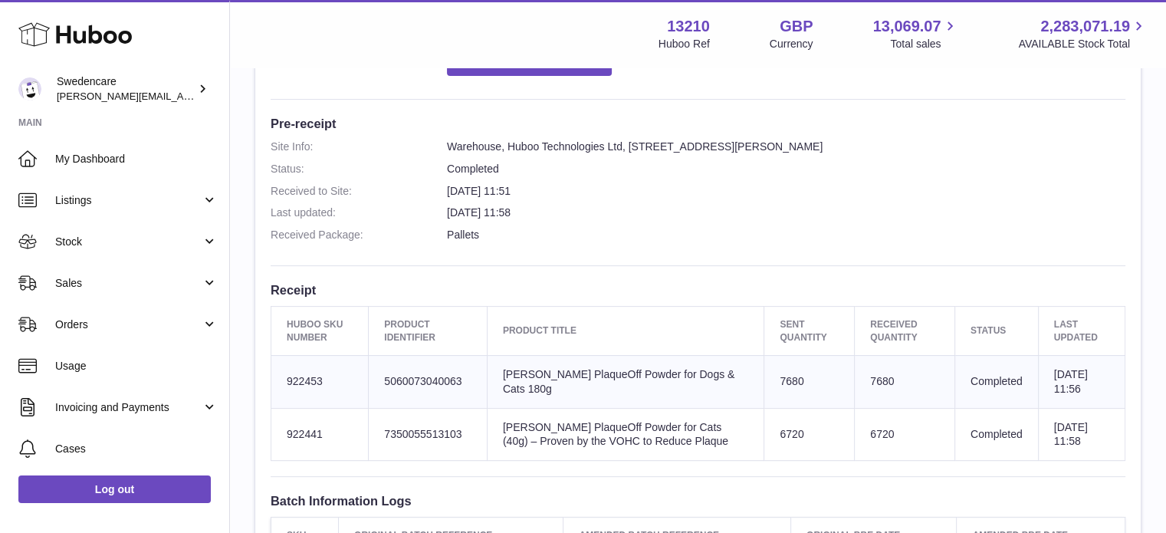
scroll to position [460, 0]
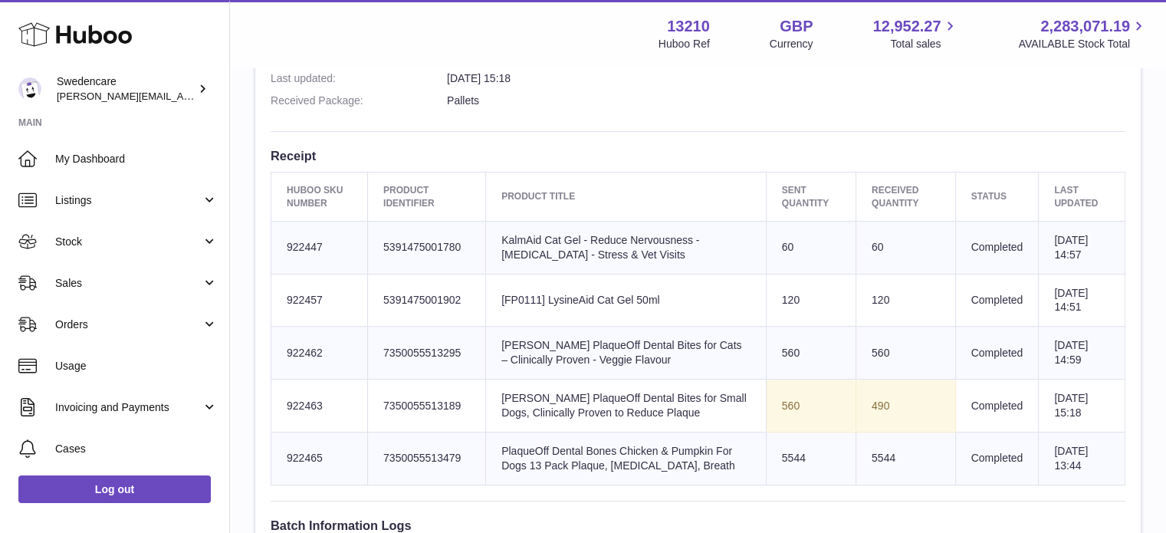
scroll to position [537, 0]
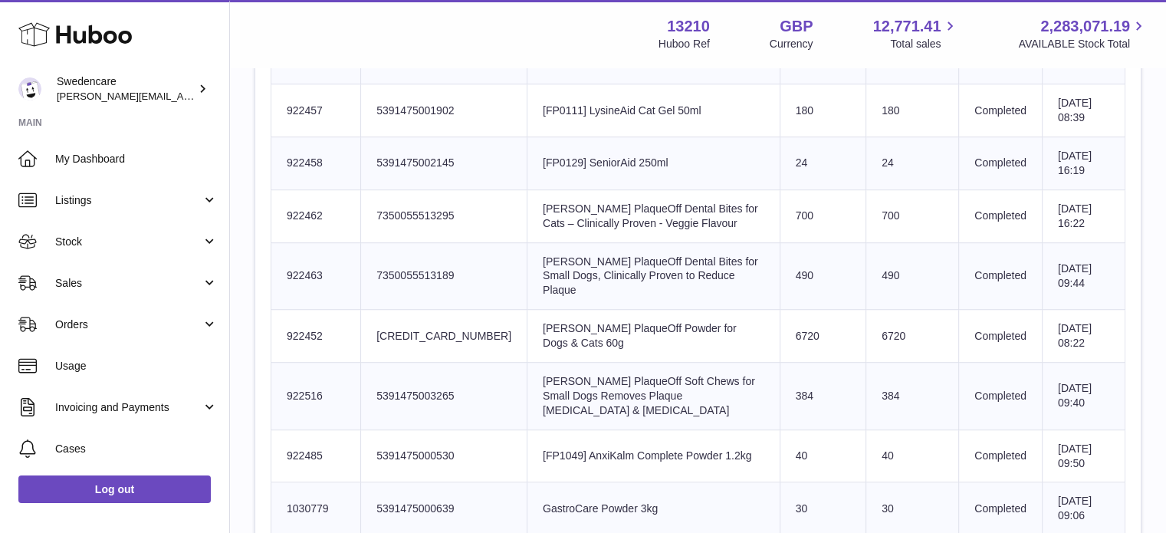
scroll to position [764, 0]
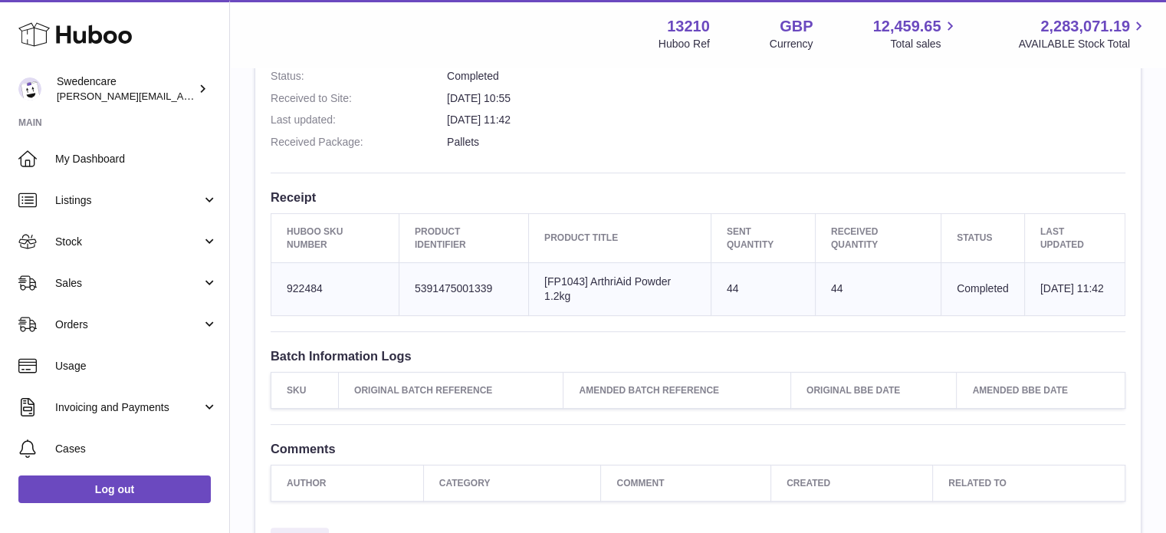
scroll to position [460, 0]
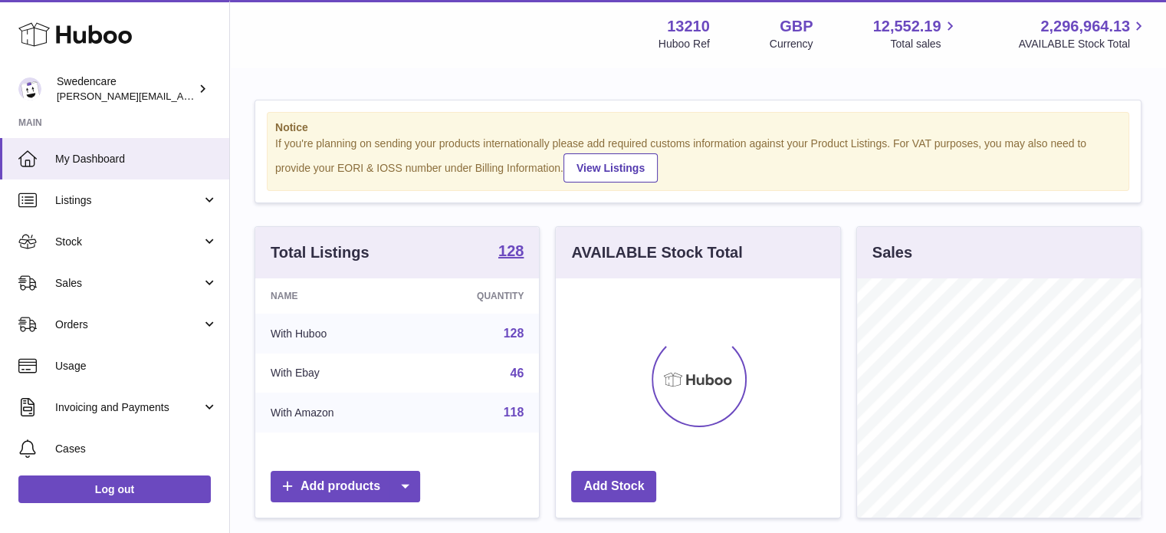
scroll to position [239, 284]
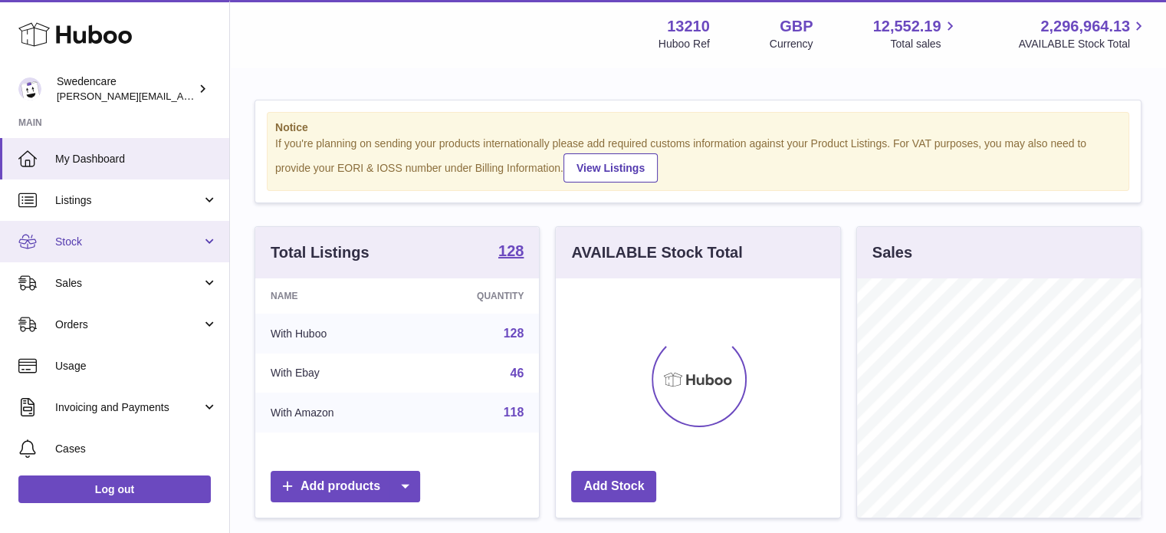
click at [80, 246] on span "Stock" at bounding box center [128, 242] width 146 height 15
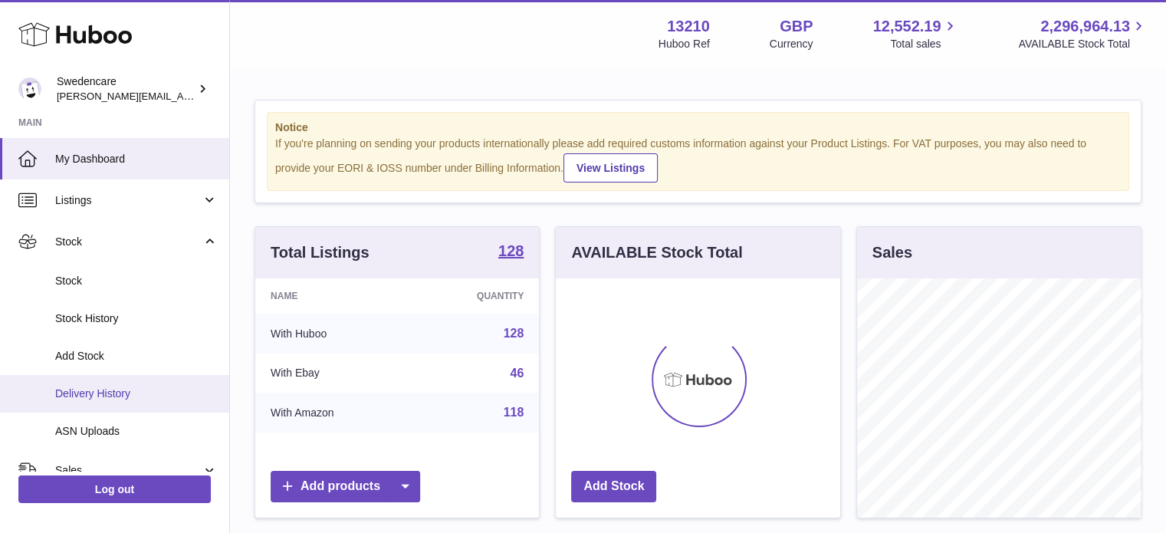
click at [105, 385] on link "Delivery History" at bounding box center [114, 394] width 229 height 38
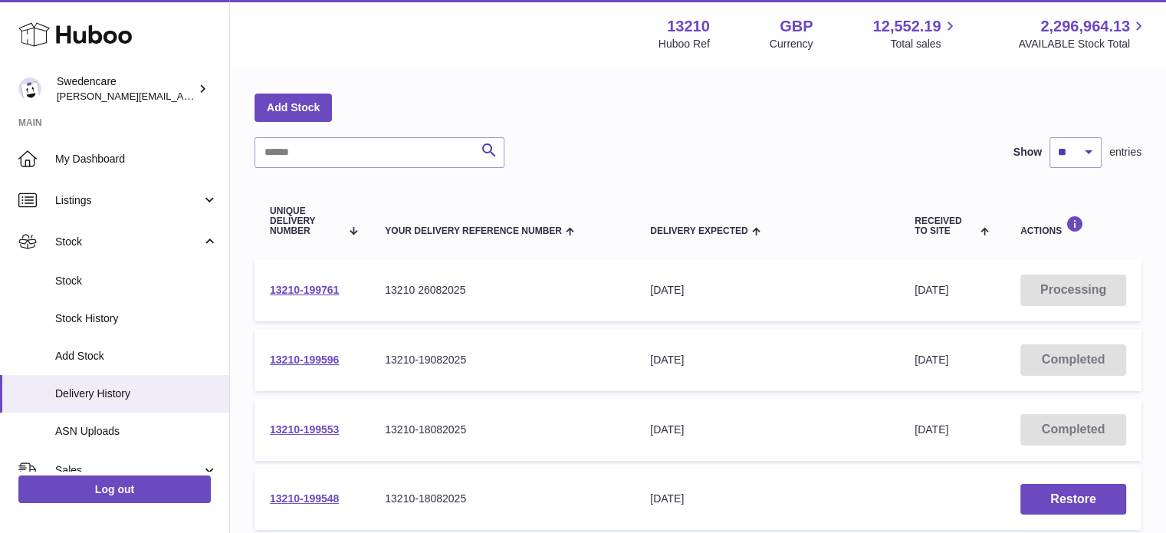
scroll to position [77, 0]
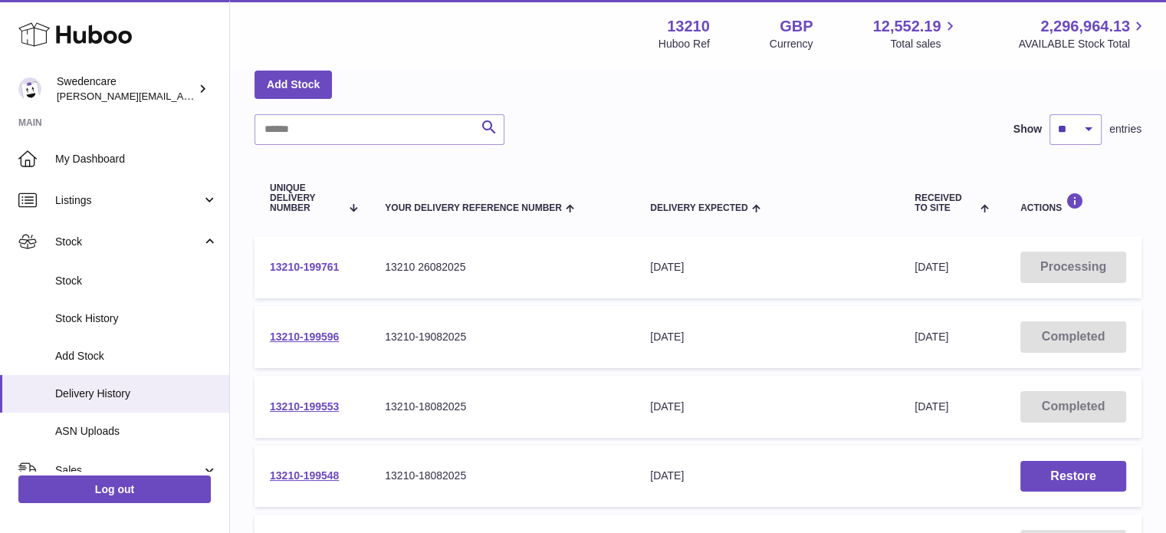
click at [324, 268] on link "13210-199761" at bounding box center [304, 267] width 69 height 12
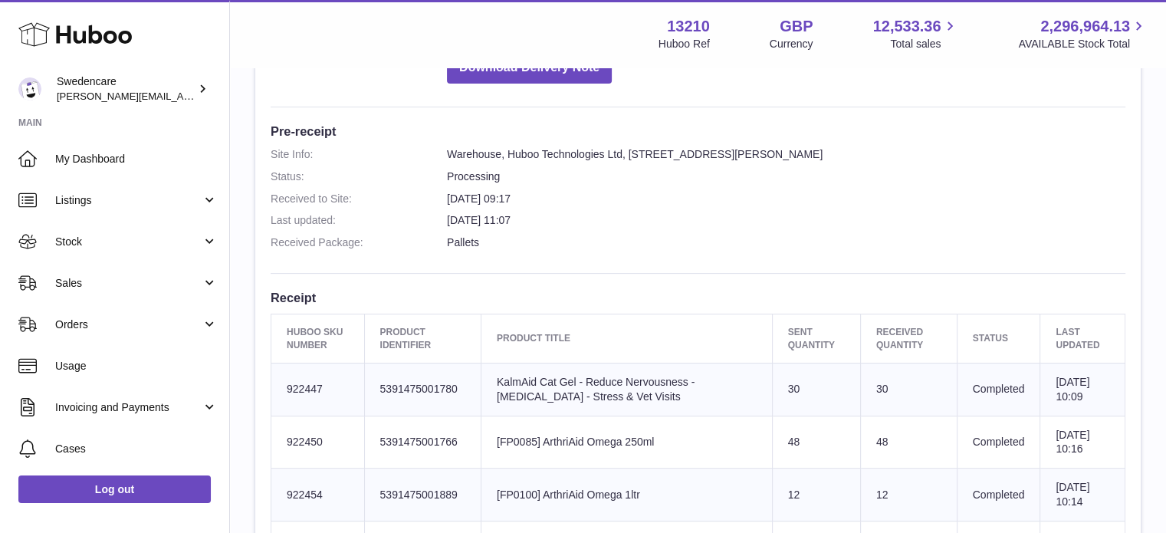
scroll to position [383, 0]
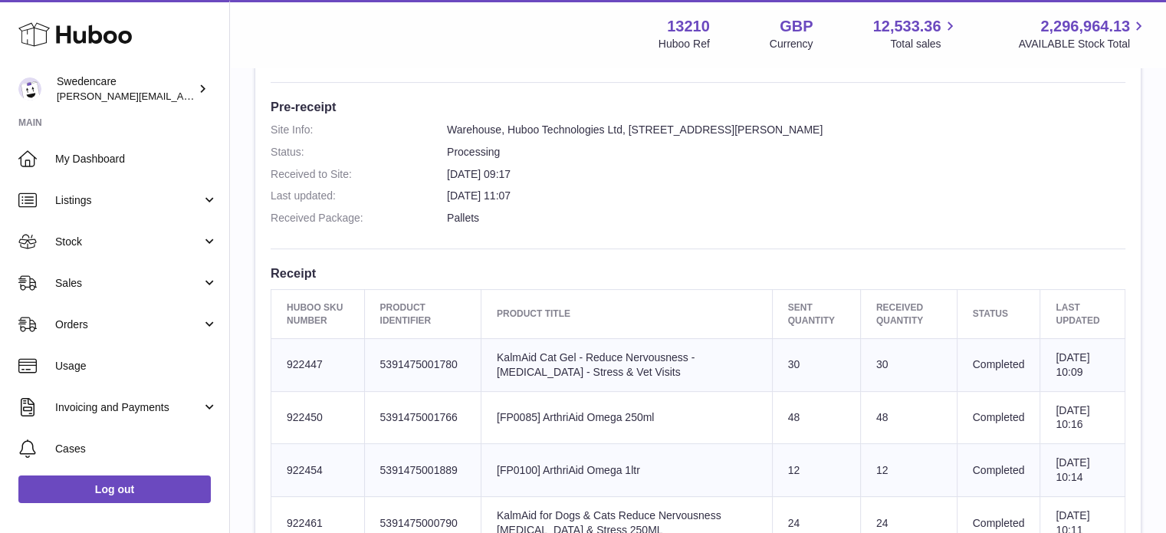
click at [612, 189] on dd "[DATE] 11:07" at bounding box center [786, 196] width 679 height 15
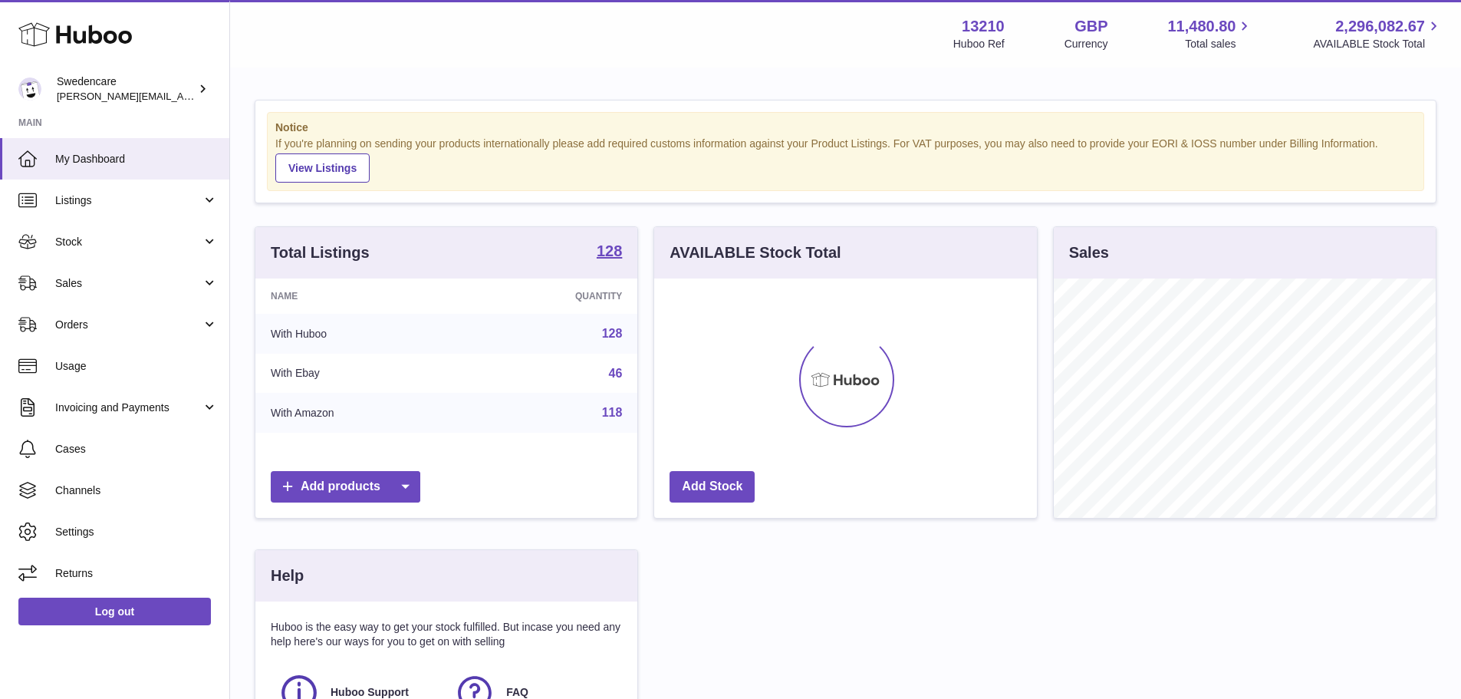
scroll to position [239, 383]
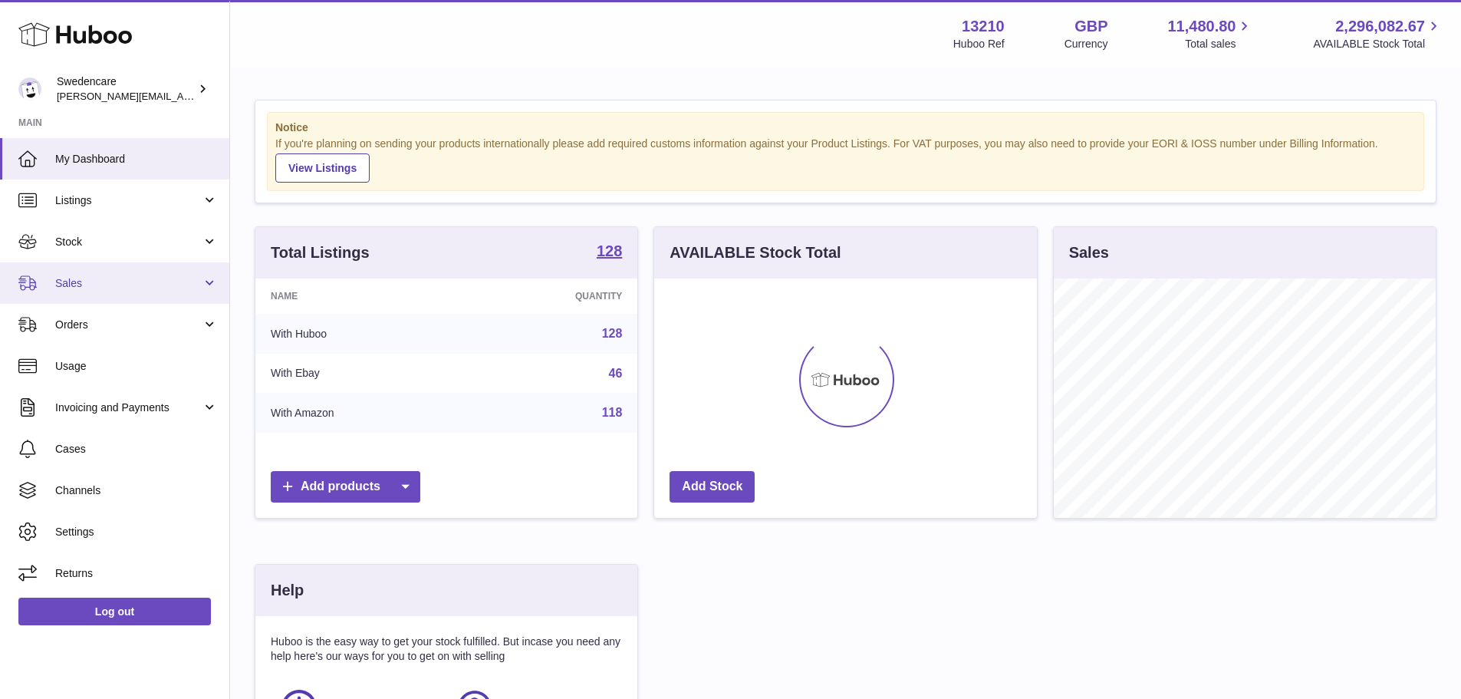
click at [113, 272] on link "Sales" at bounding box center [114, 282] width 229 height 41
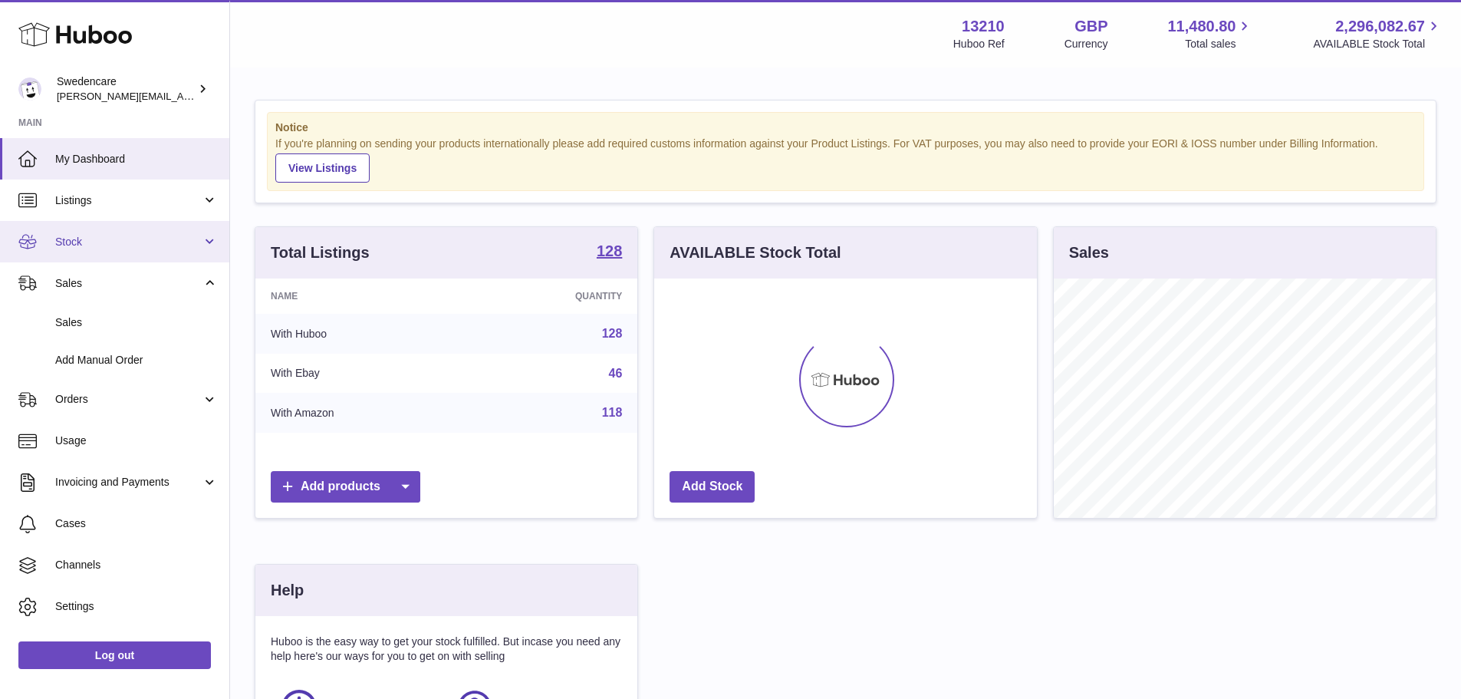
click at [105, 245] on span "Stock" at bounding box center [128, 242] width 146 height 15
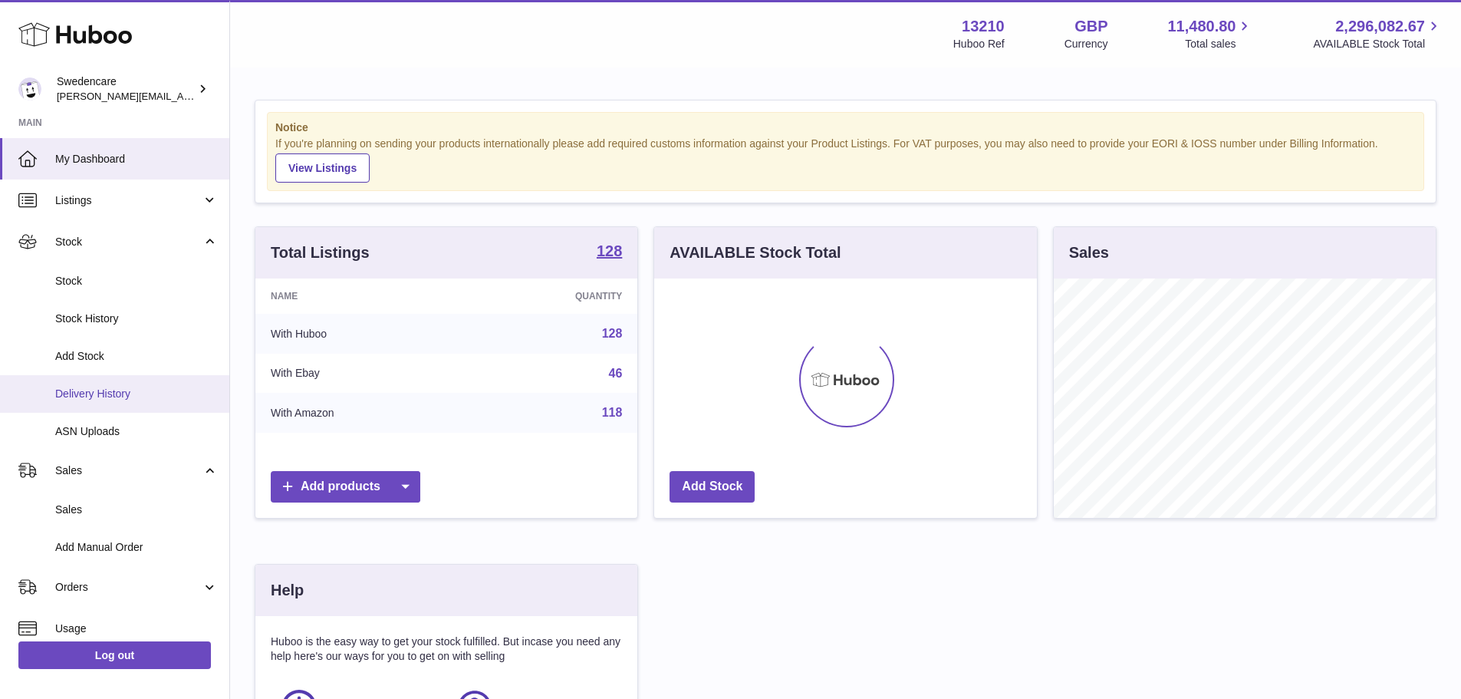
click at [97, 392] on span "Delivery History" at bounding box center [136, 393] width 163 height 15
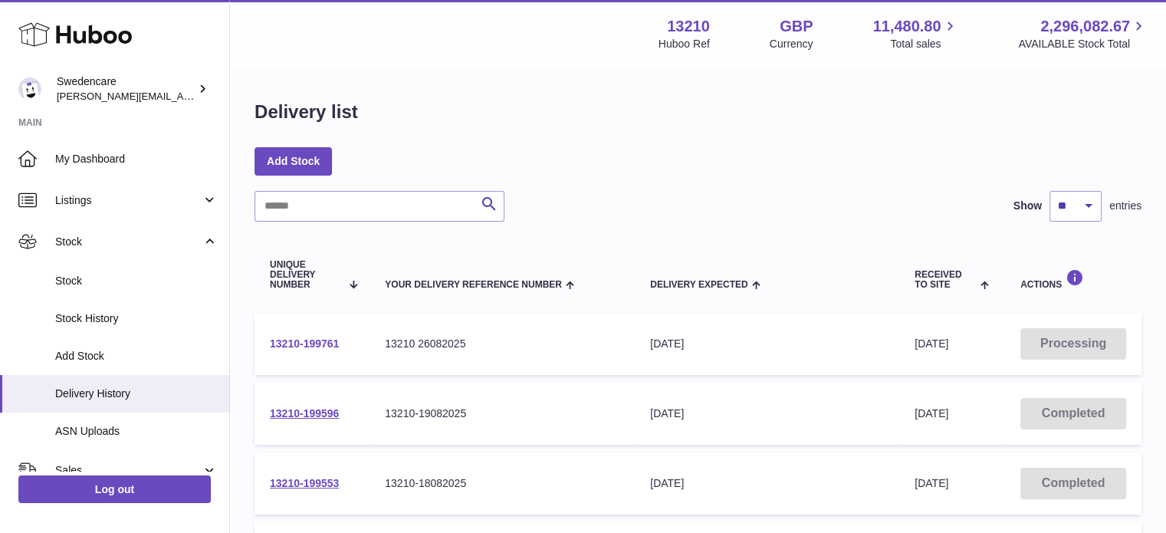
click at [299, 337] on link "13210-199761" at bounding box center [304, 343] width 69 height 12
